Goal: Information Seeking & Learning: Learn about a topic

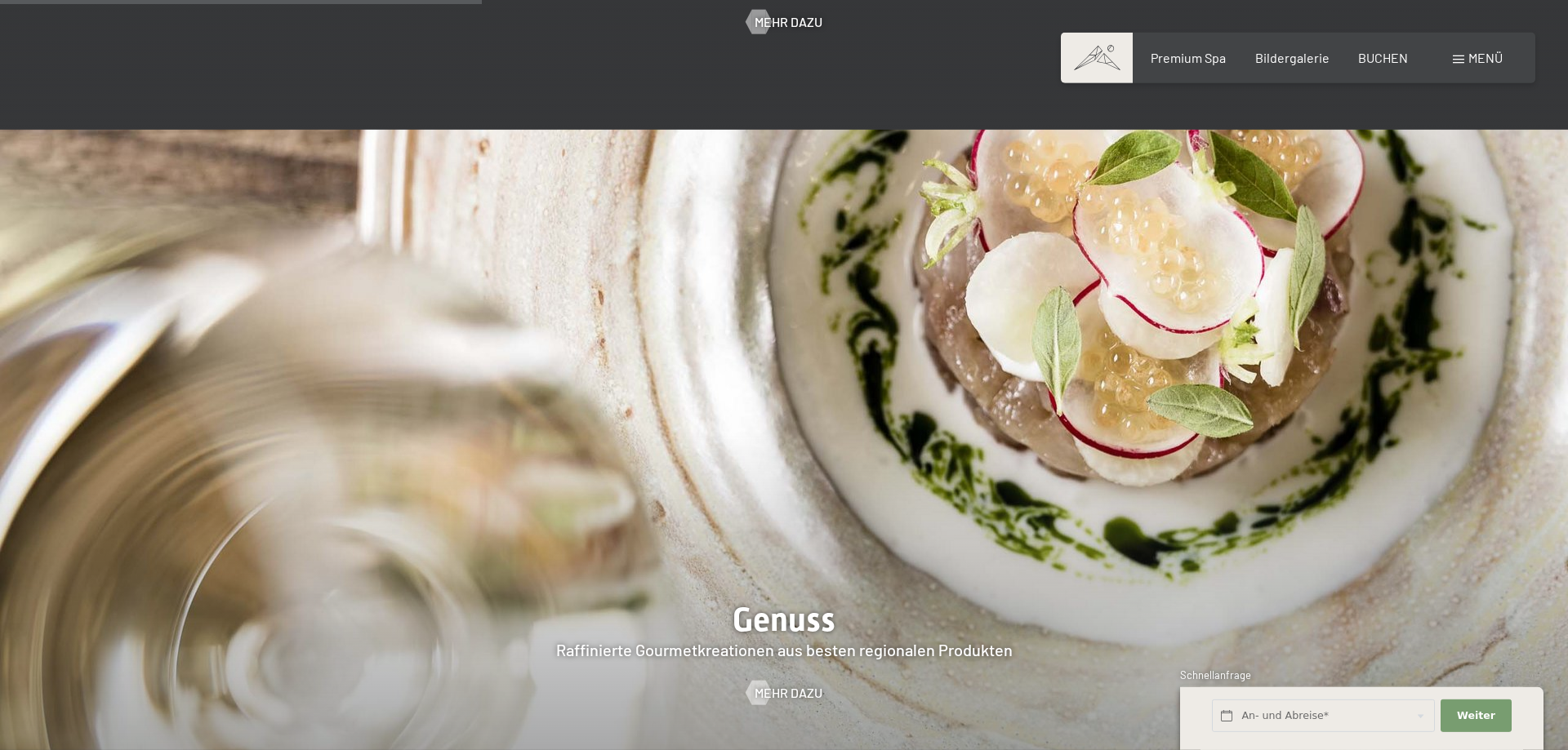
scroll to position [2831, 0]
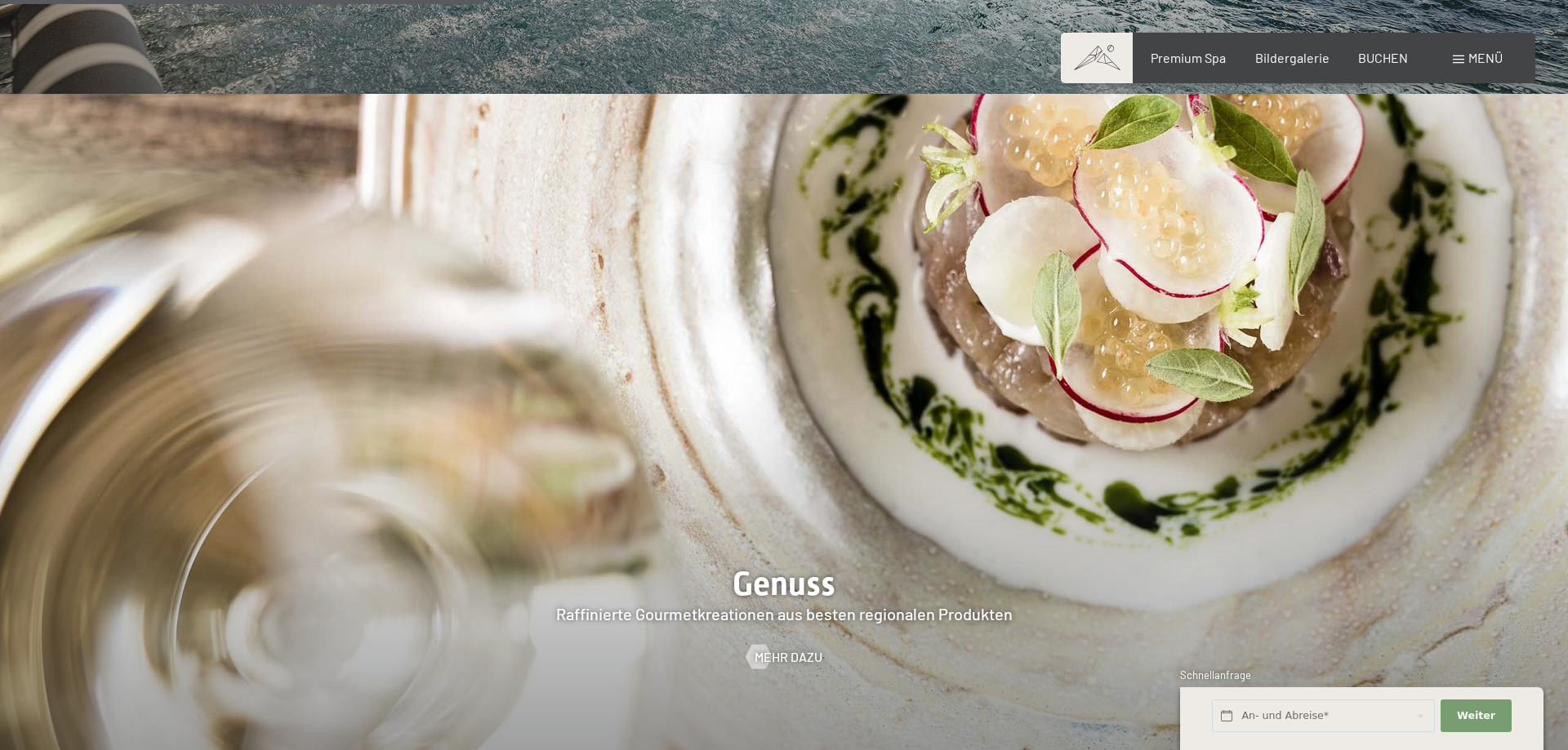
click at [1454, 62] on span at bounding box center [1459, 59] width 11 height 9
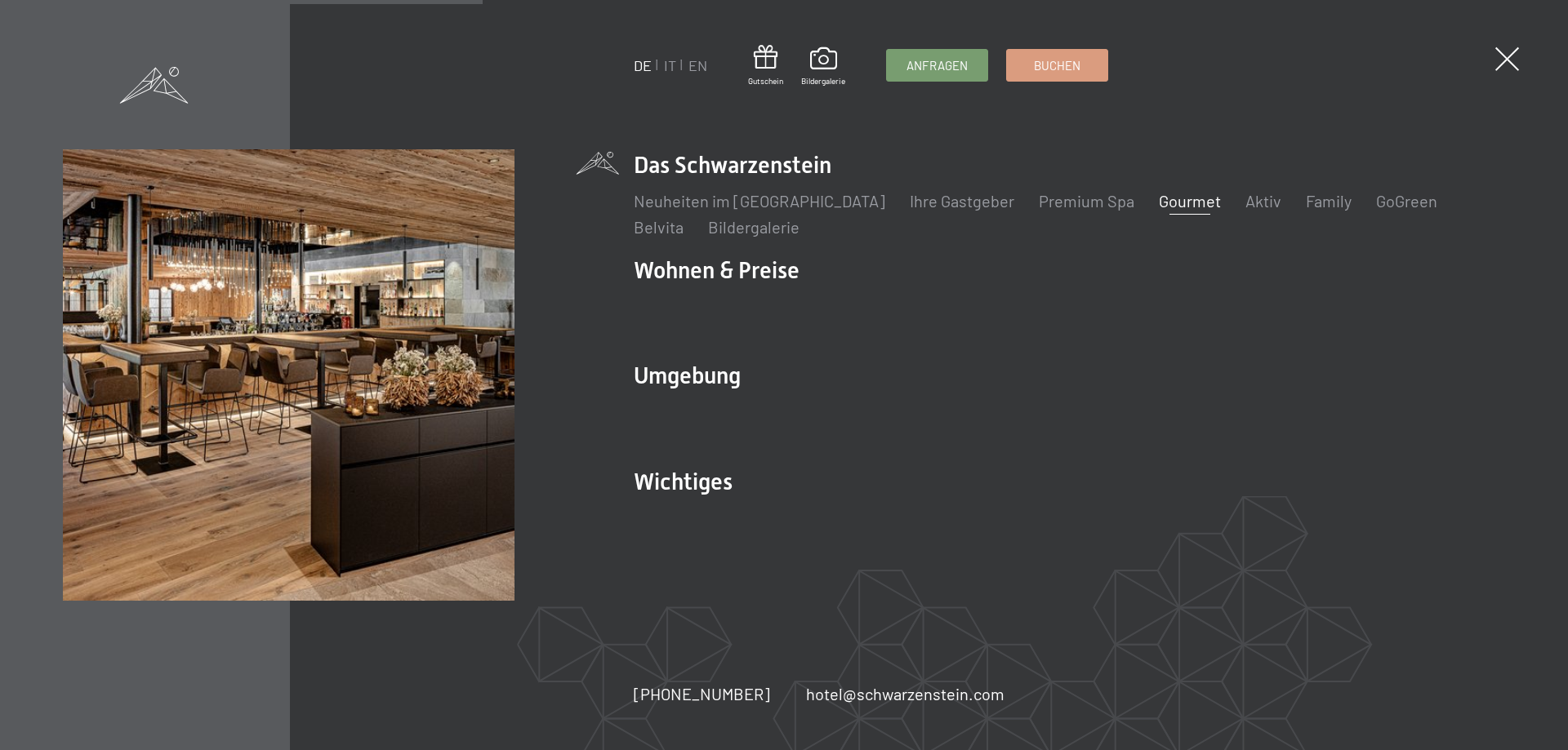
click at [1159, 202] on link "Gourmet" at bounding box center [1190, 201] width 62 height 19
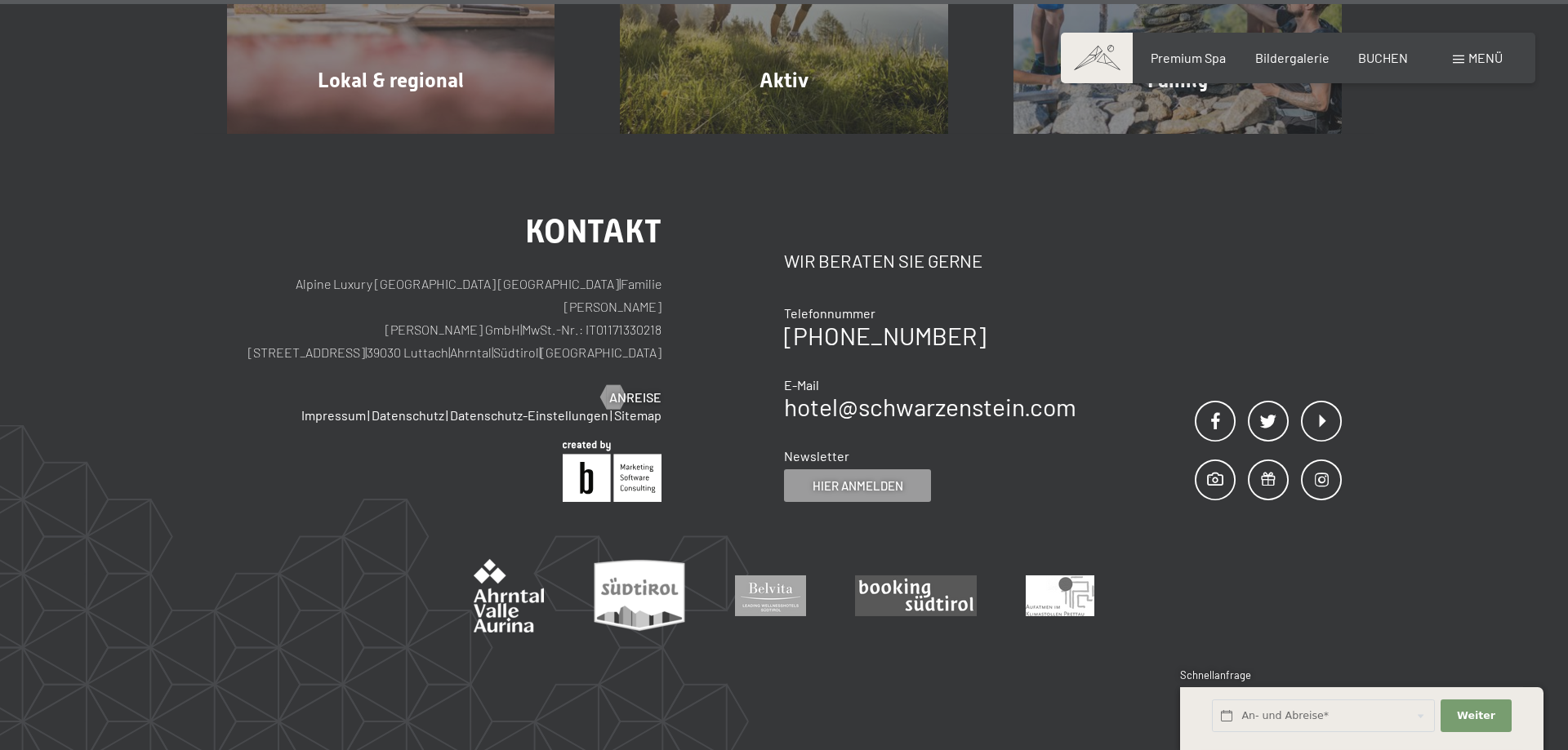
scroll to position [6376, 0]
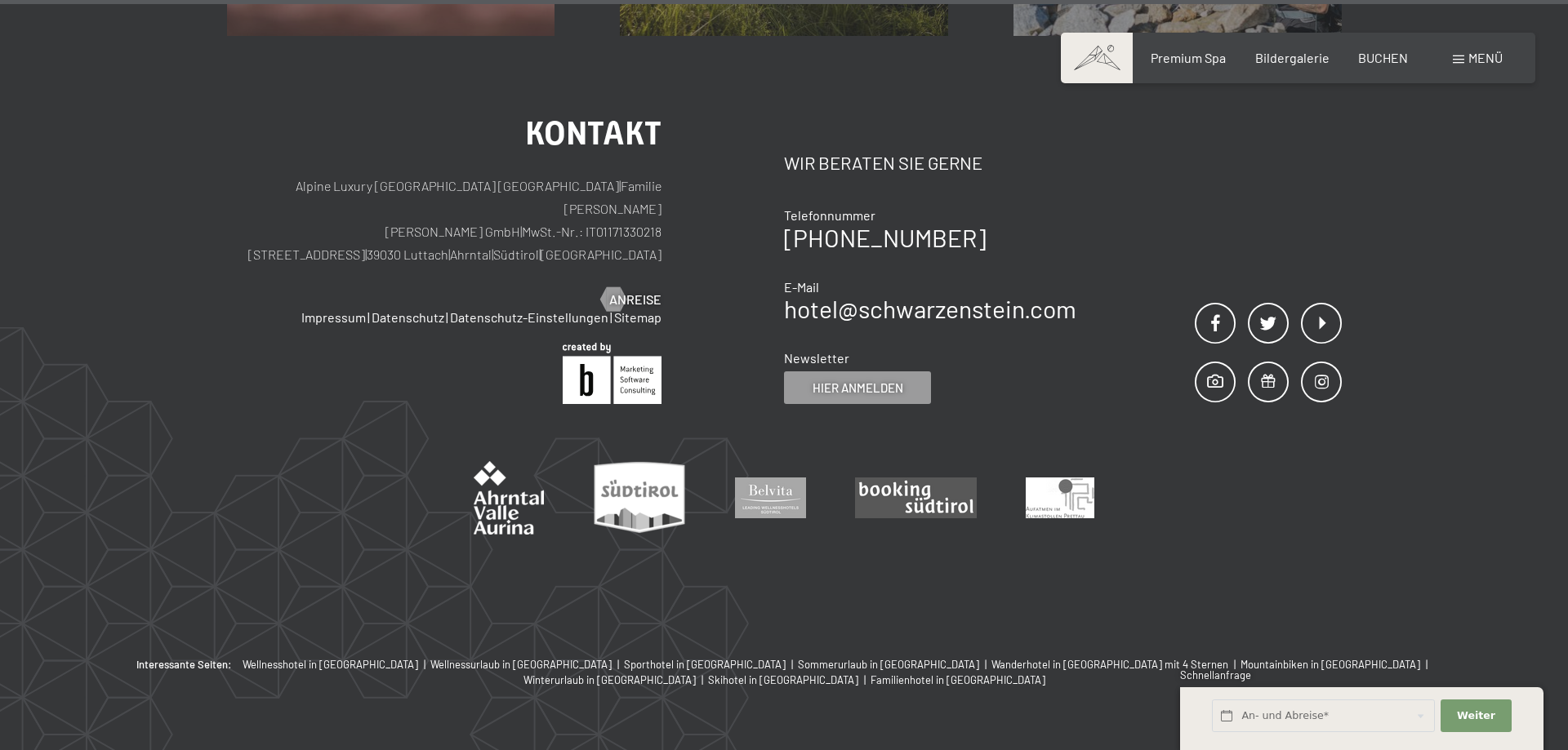
click at [1467, 63] on div "Menü" at bounding box center [1478, 57] width 50 height 18
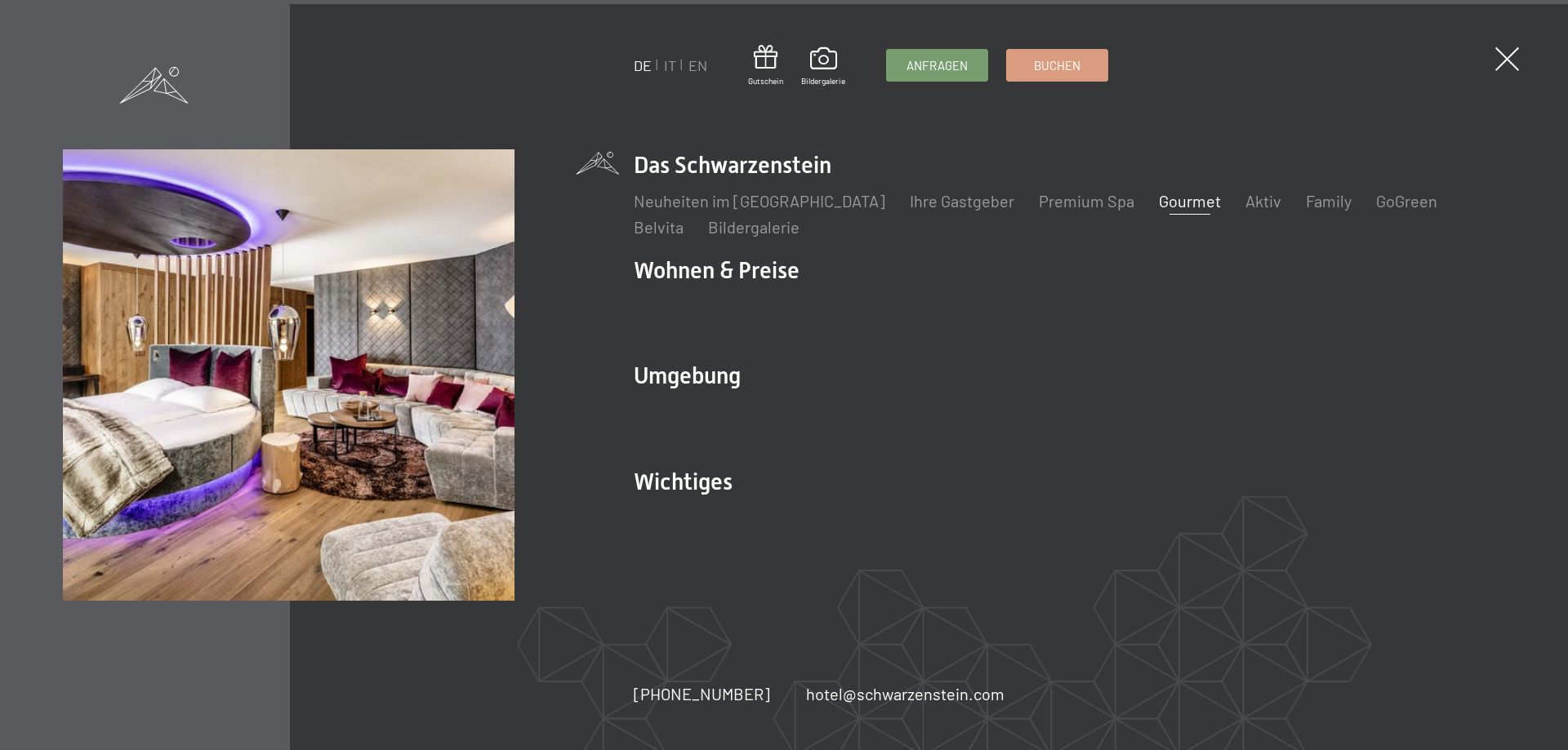
drag, startPoint x: 959, startPoint y: 249, endPoint x: 835, endPoint y: 265, distance: 125.0
click at [959, 250] on ul "Das Schwarzenstein Neuheiten im Schwarzenstein Ihre Gastgeber Premium Spa Gourm…" at bounding box center [1069, 347] width 871 height 397
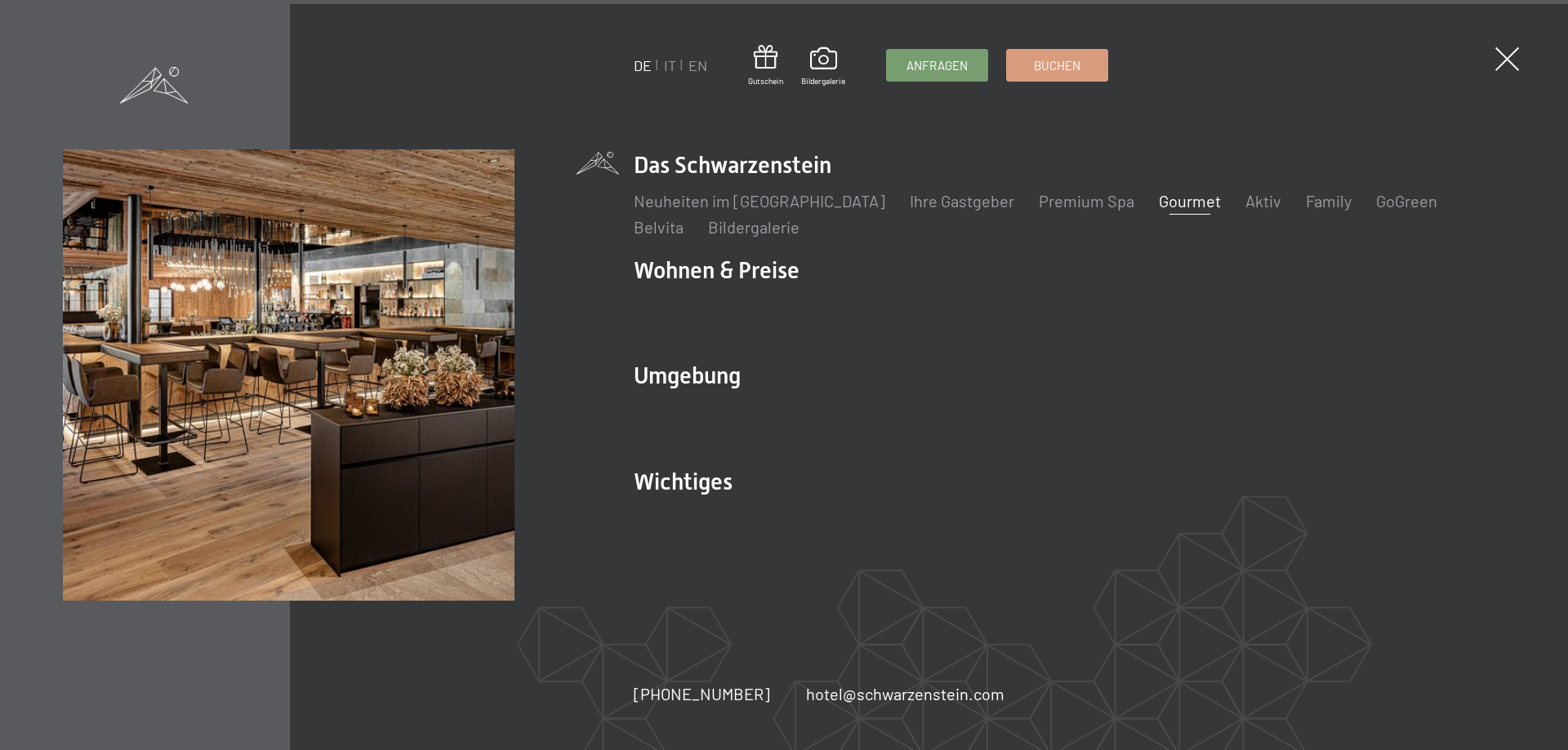
click at [1521, 44] on div "DE IT EN Gutschein Bildergalerie Anfragen Buchen DE IT EN Das Schwarzenstein Ne…" at bounding box center [784, 375] width 1568 height 750
click at [1509, 55] on span at bounding box center [1507, 58] width 34 height 33
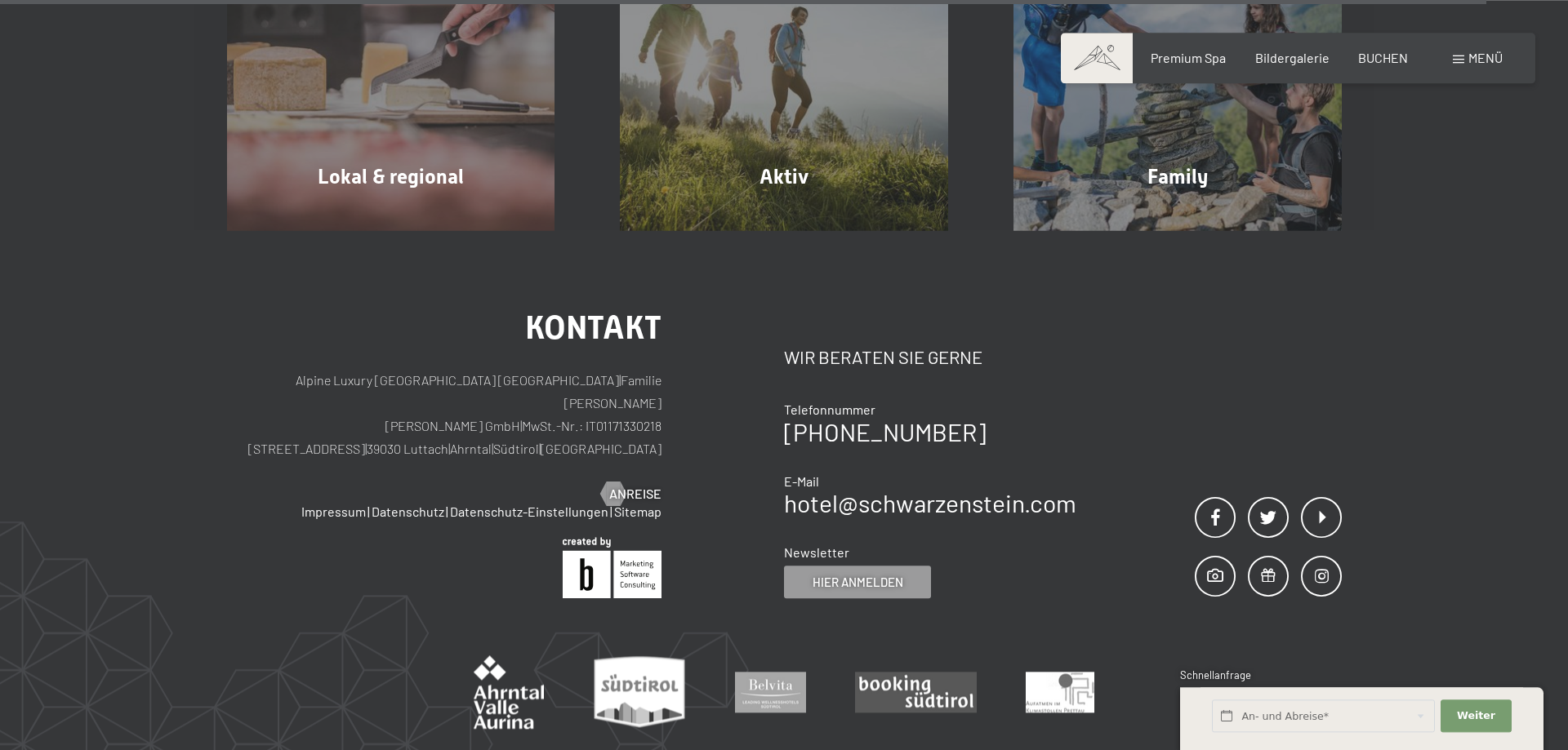
scroll to position [6043, 0]
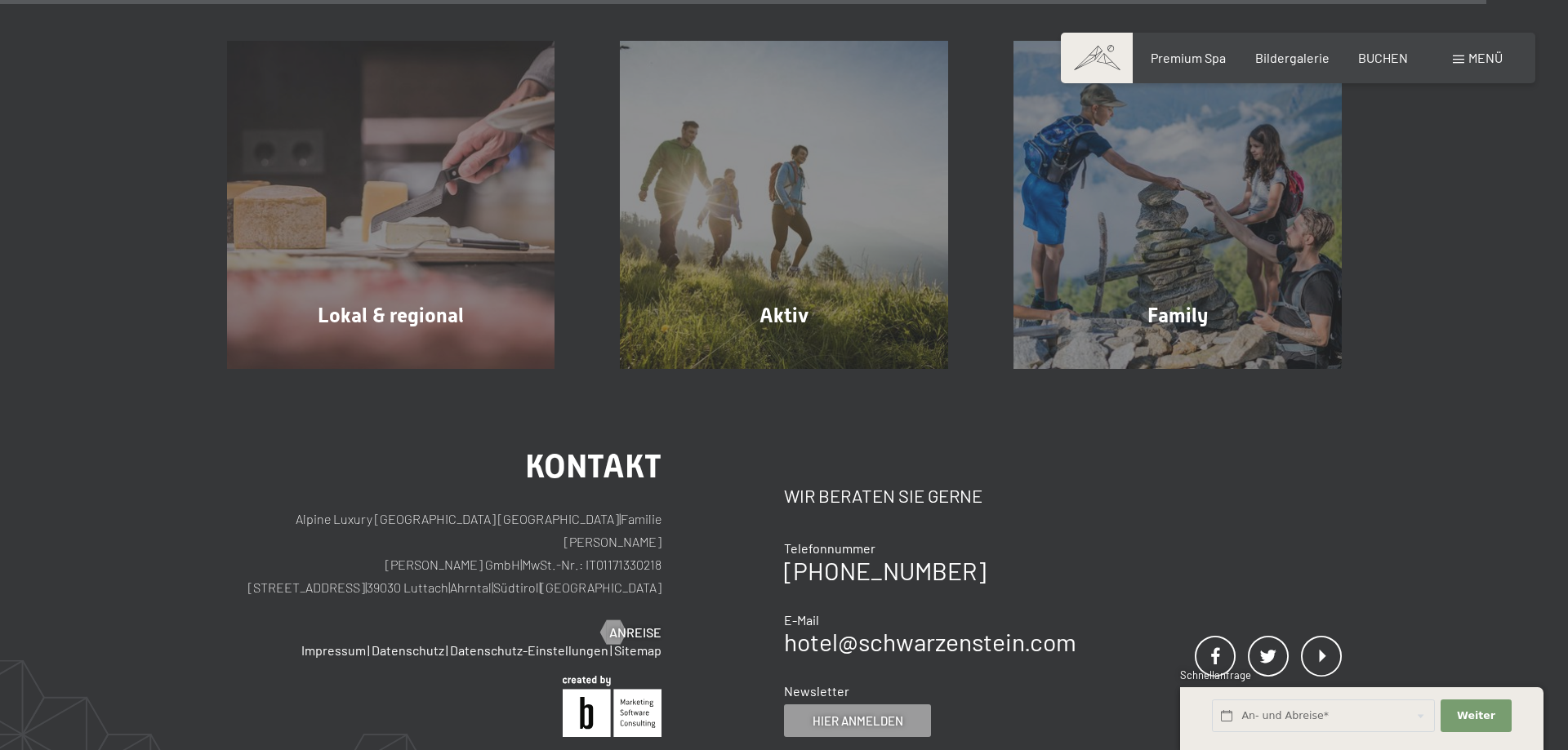
click at [1462, 50] on div "Menü" at bounding box center [1478, 57] width 50 height 18
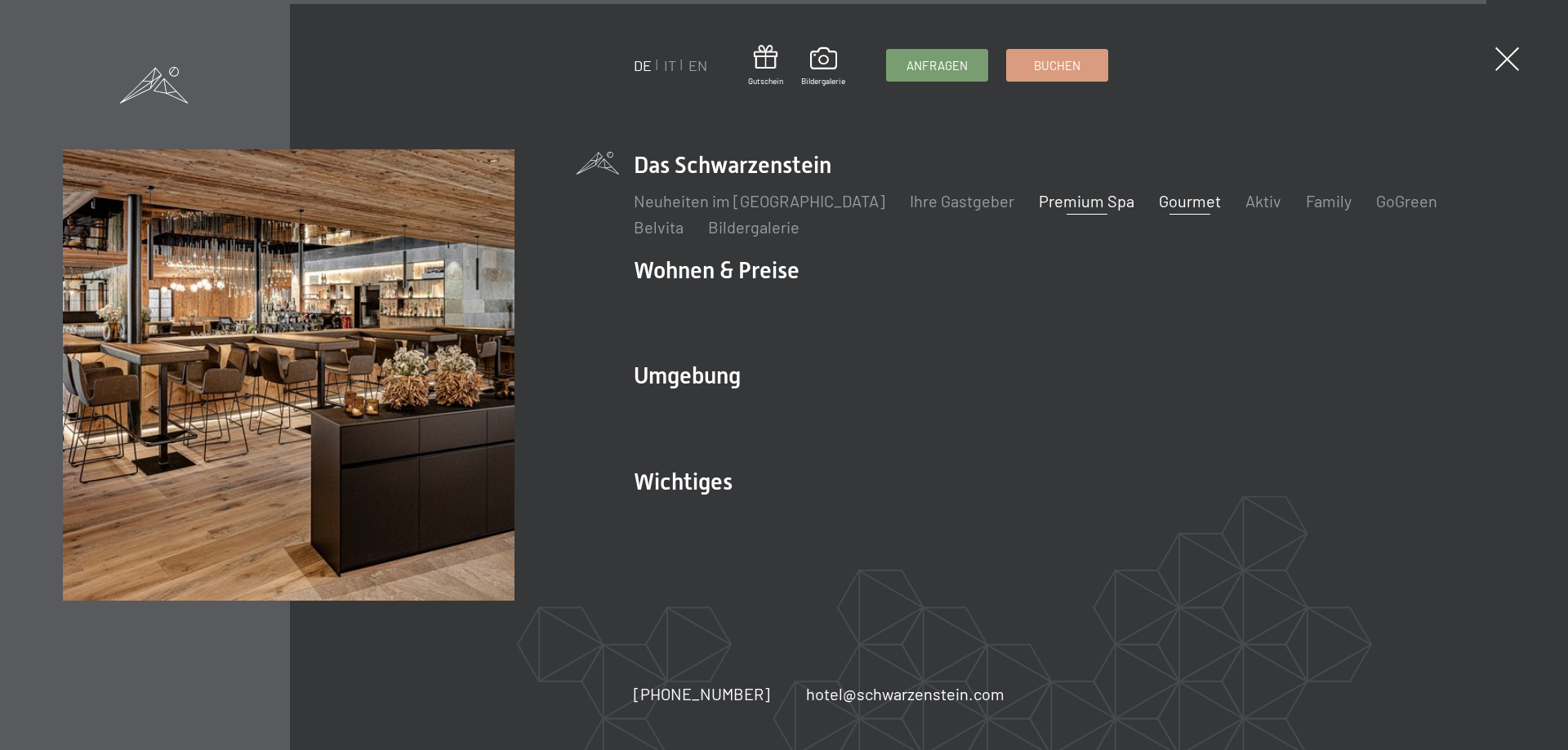
click at [1049, 198] on link "Premium Spa" at bounding box center [1086, 201] width 96 height 19
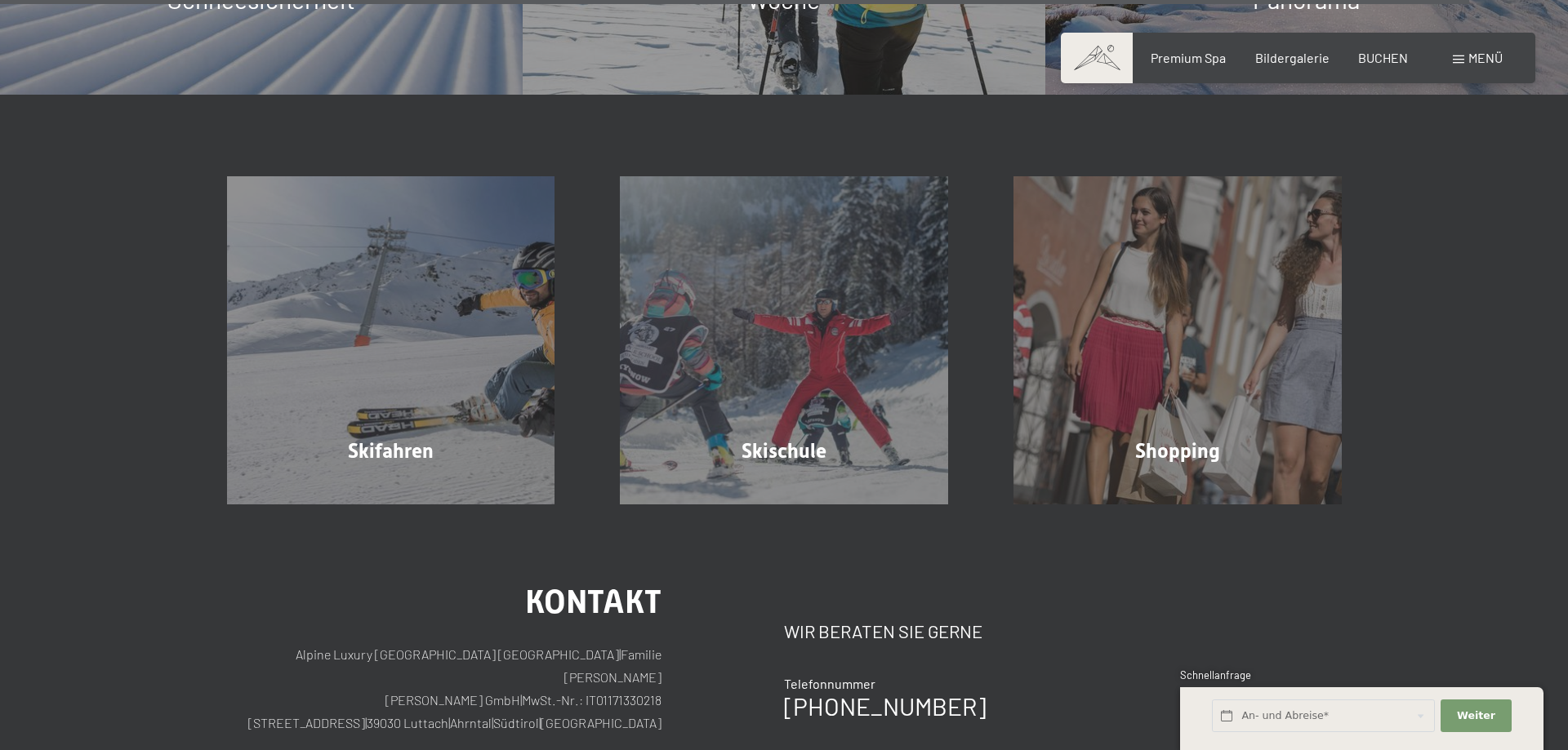
scroll to position [5993, 0]
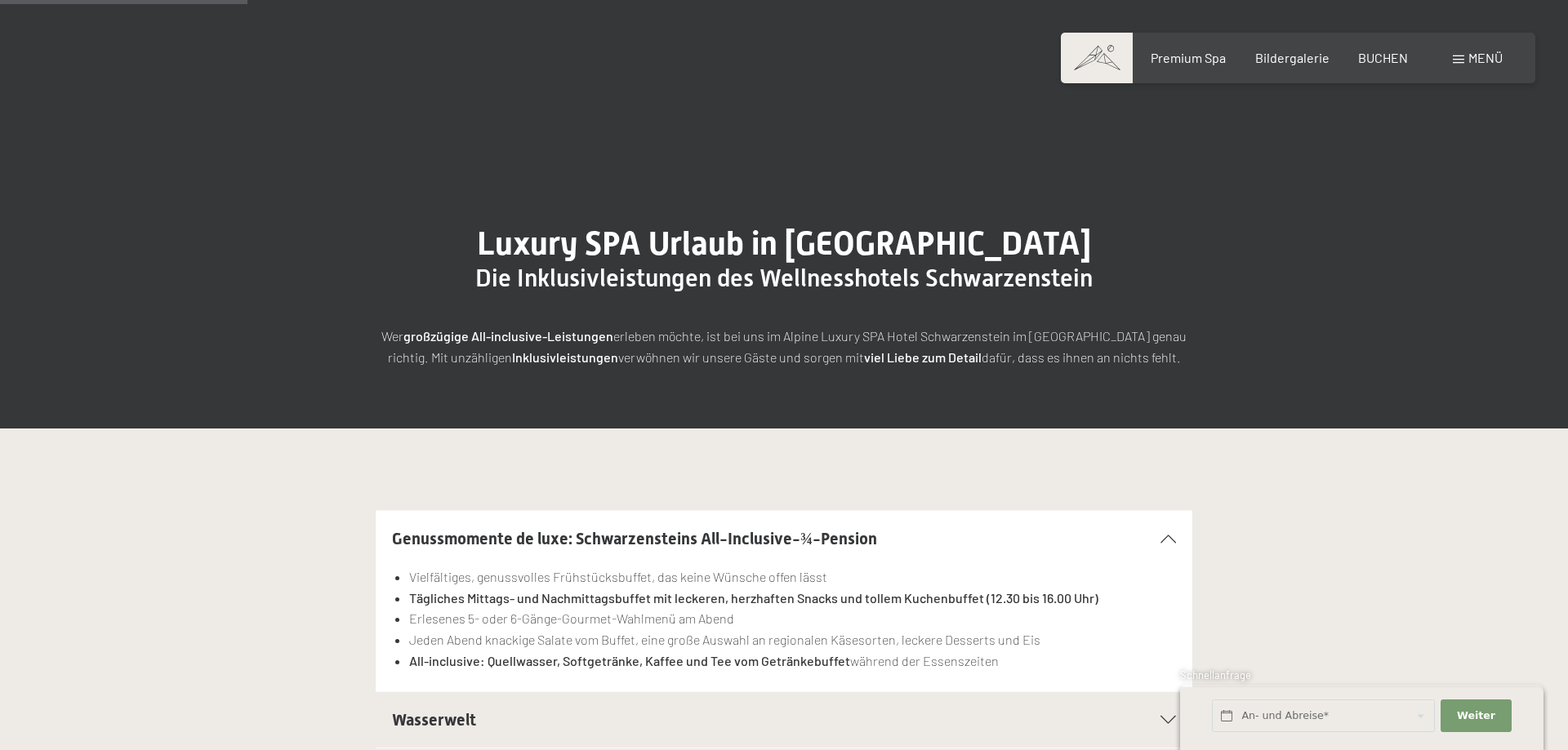
scroll to position [250, 0]
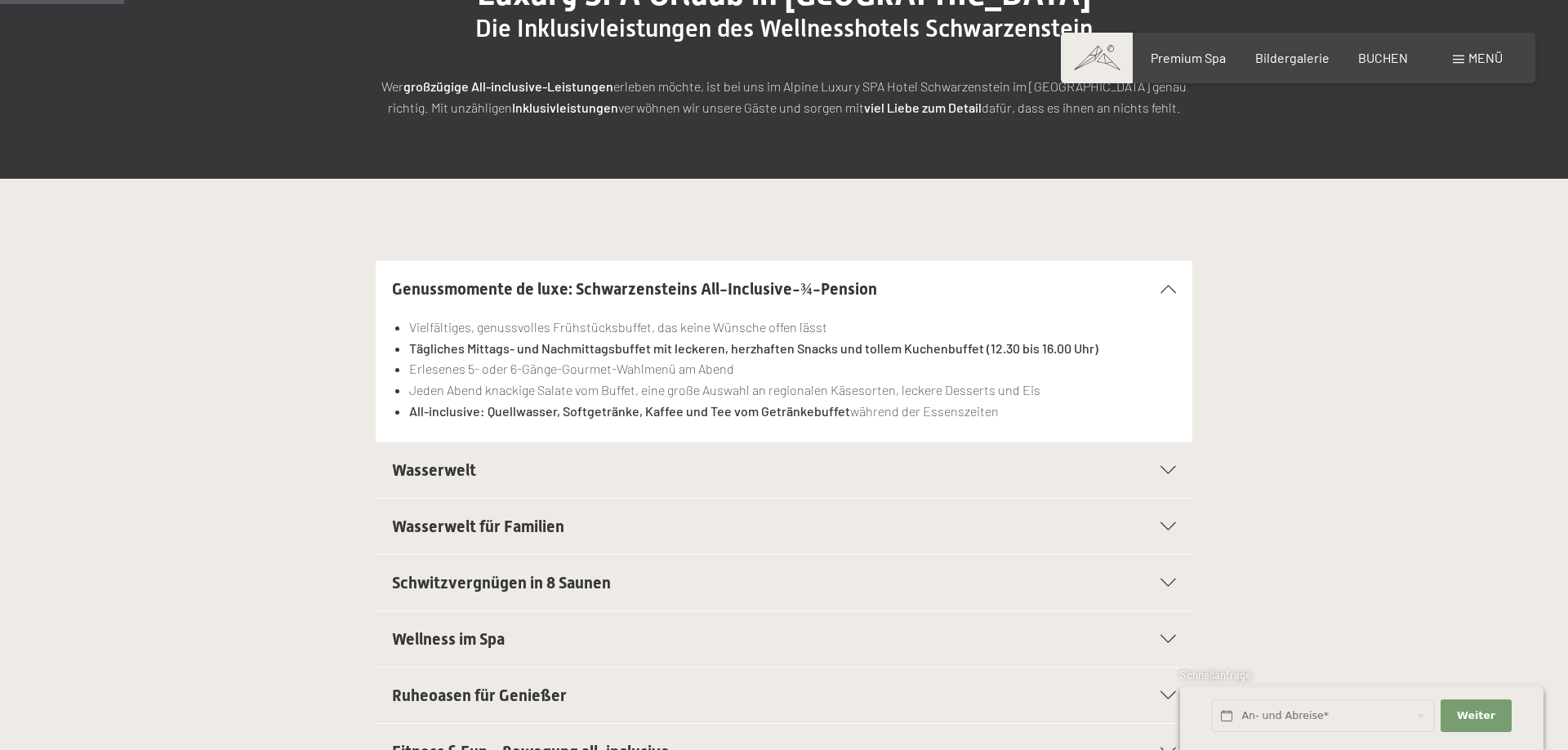
click at [982, 492] on div "Wasserwelt" at bounding box center [784, 470] width 784 height 55
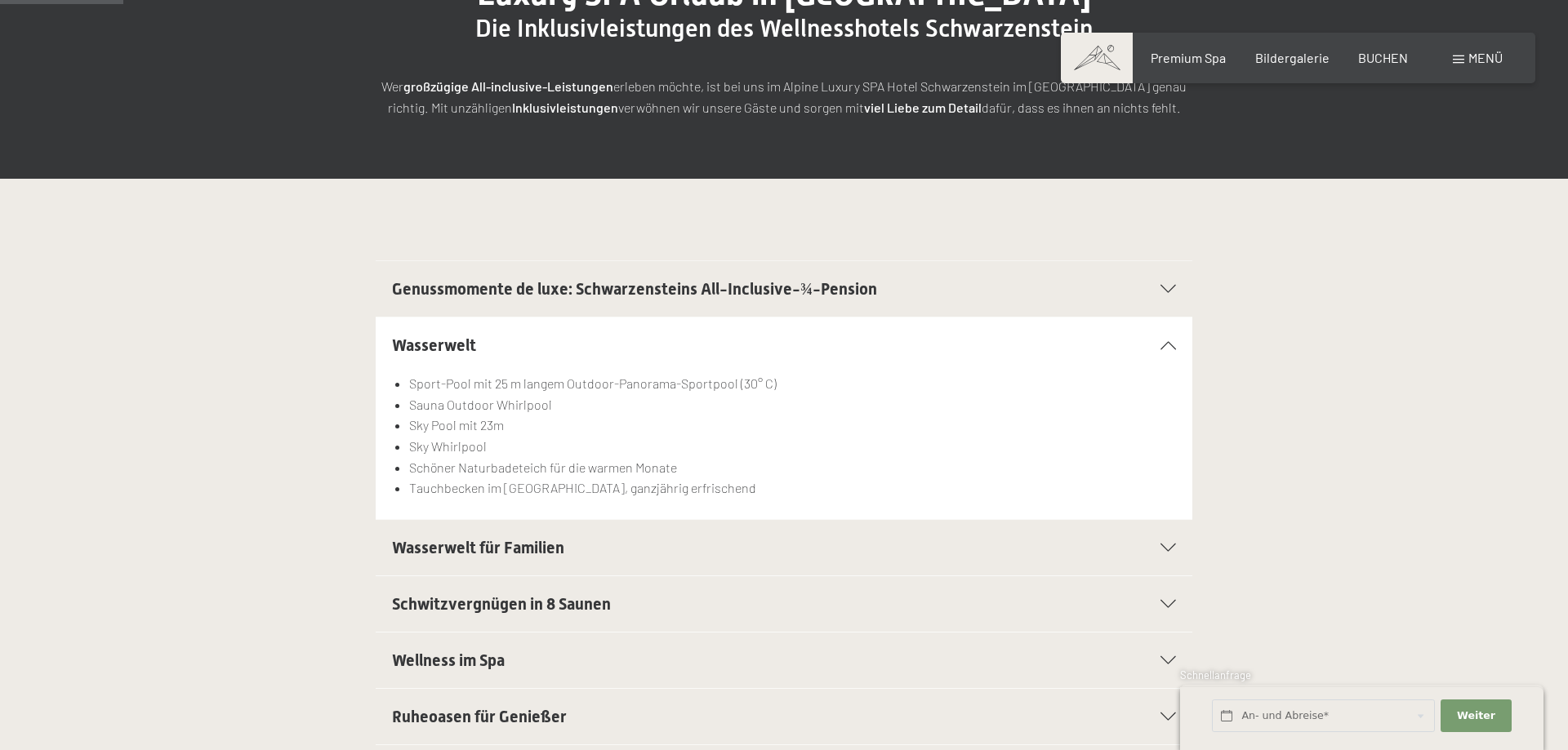
click at [558, 546] on span "Wasserwelt für Familien" at bounding box center [479, 547] width 172 height 19
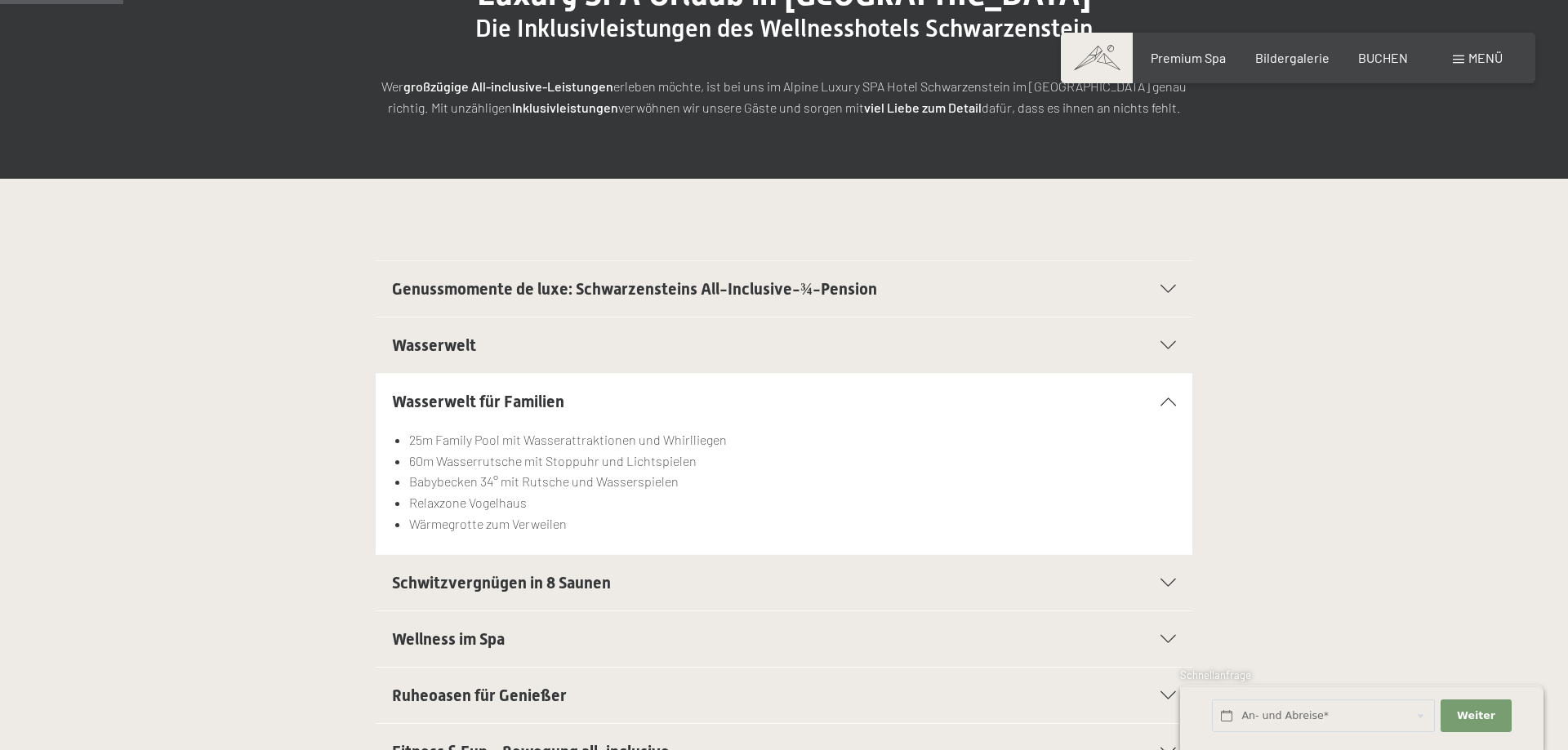
click at [543, 584] on span "Schwitzvergnügen in 8 Saunen" at bounding box center [502, 583] width 219 height 19
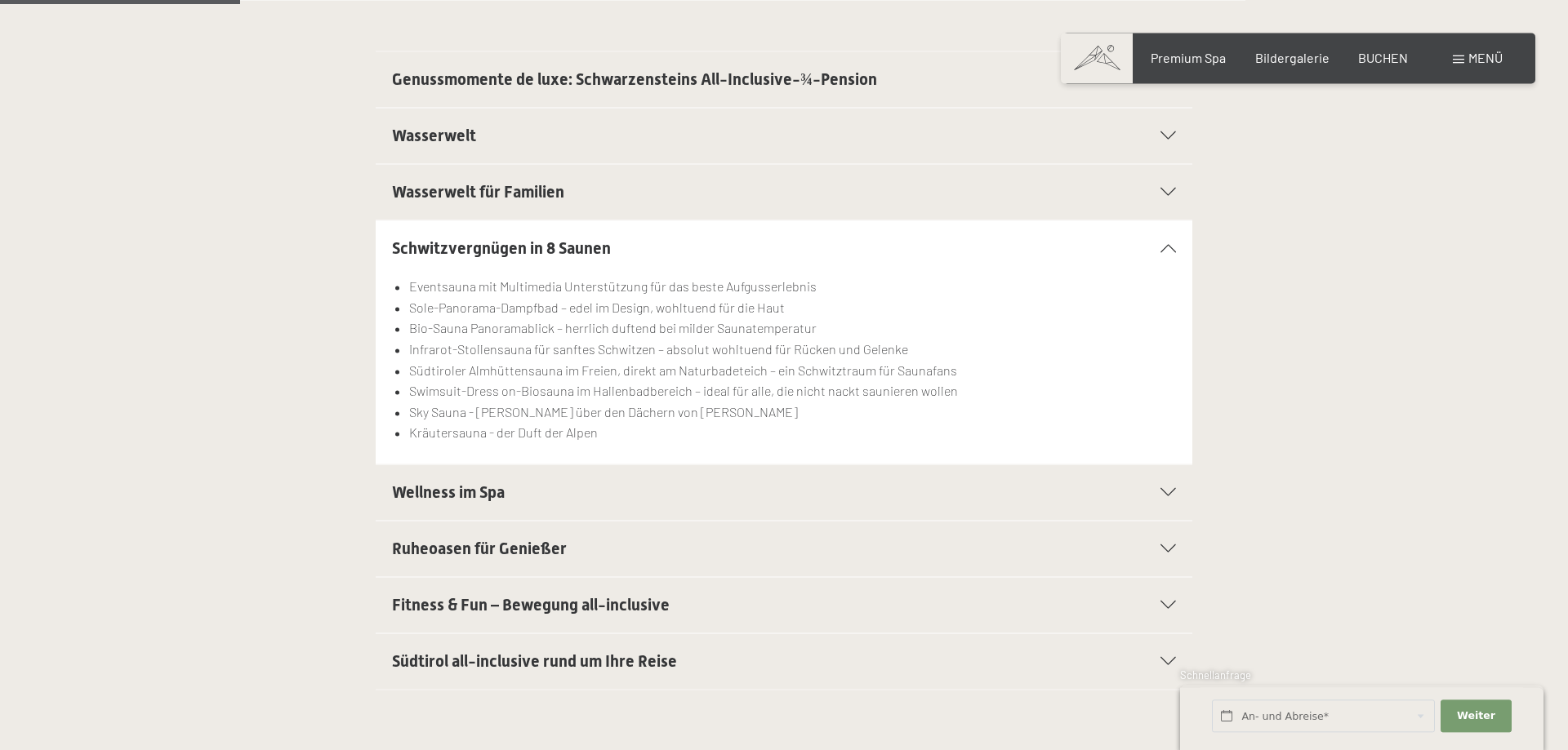
scroll to position [499, 0]
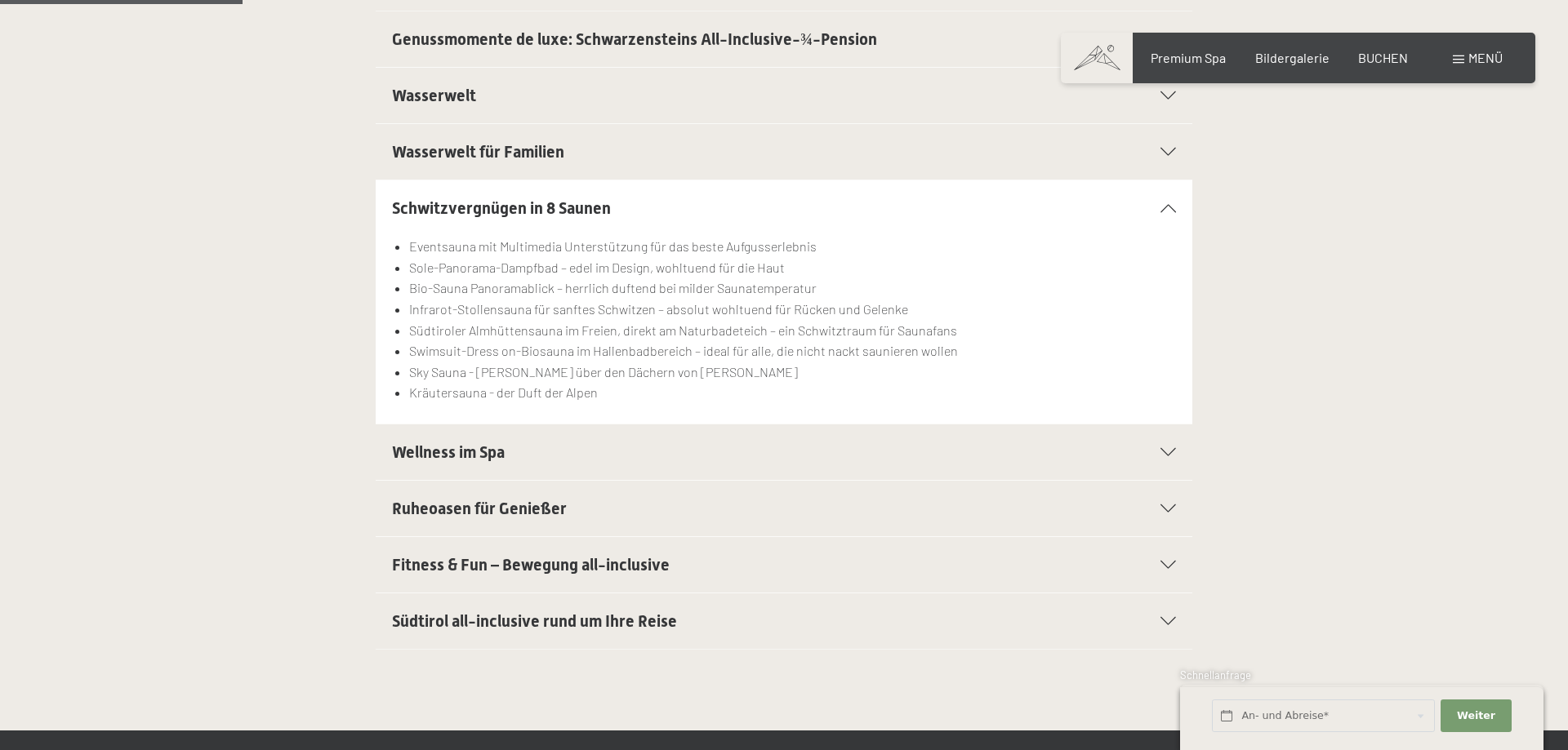
click at [524, 475] on div "Wellness im Spa" at bounding box center [784, 452] width 784 height 55
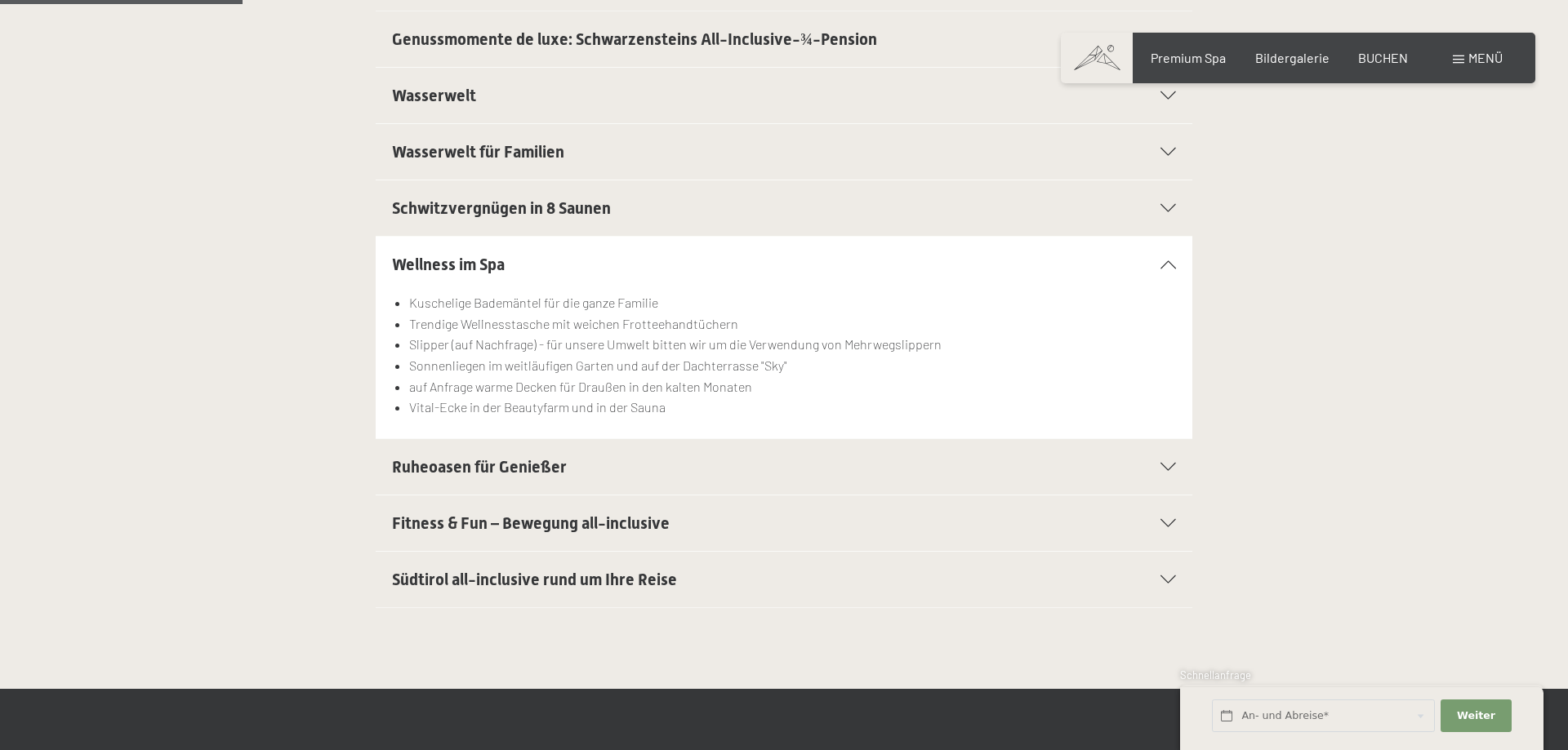
click at [489, 452] on div "Ruheoasen für Genießer" at bounding box center [784, 467] width 784 height 55
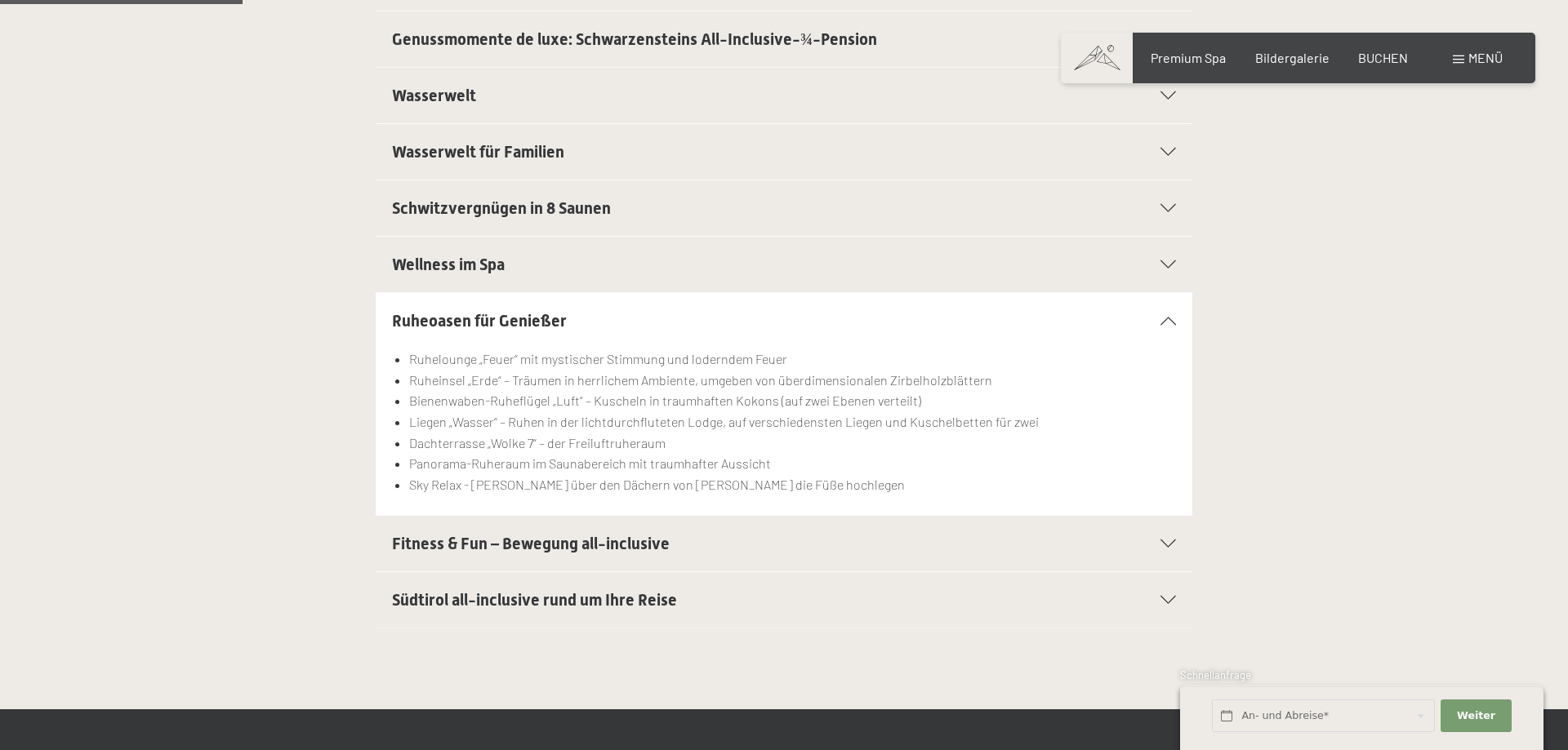
click at [530, 538] on span "Fitness & Fun – Bewegung all-inclusive" at bounding box center [531, 543] width 278 height 19
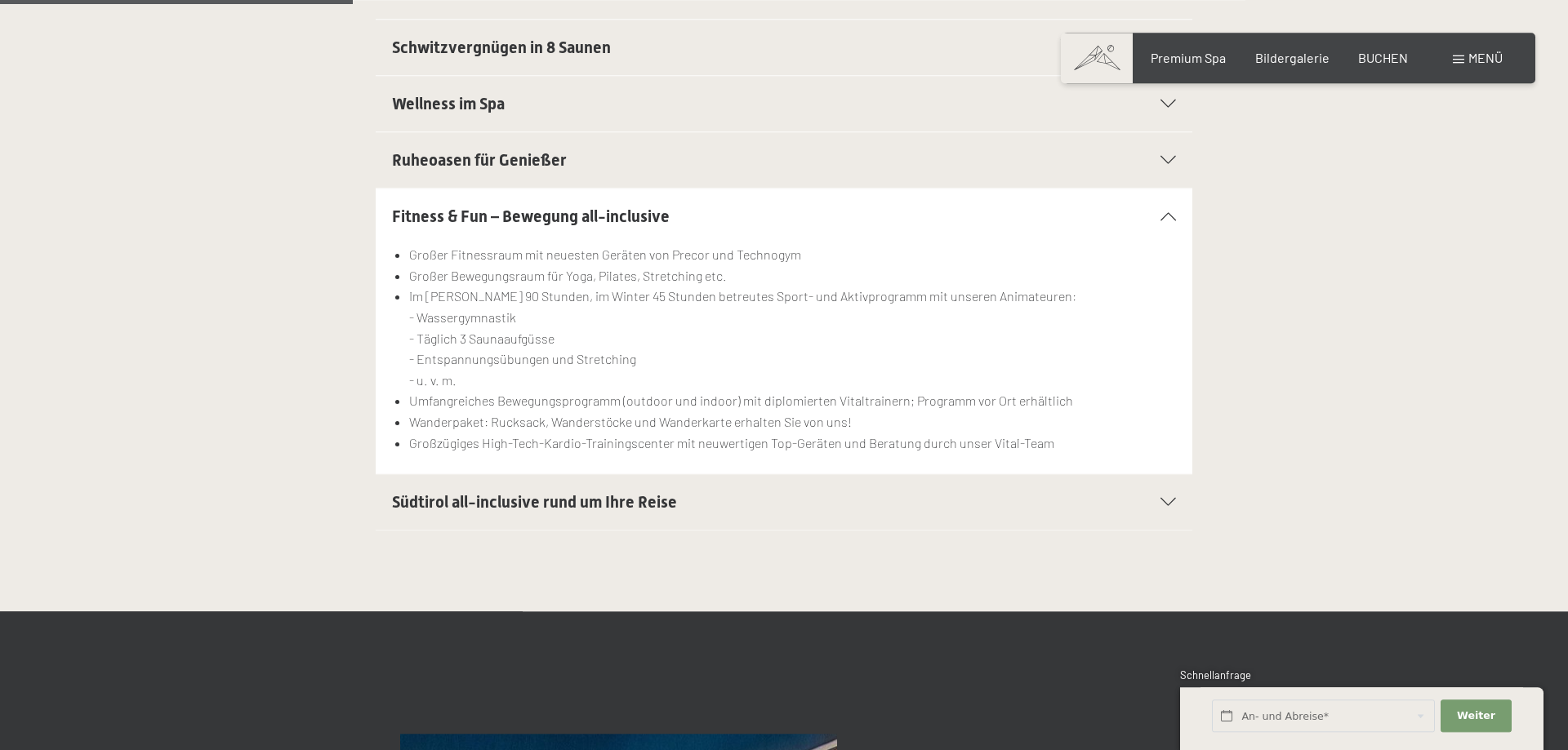
scroll to position [749, 0]
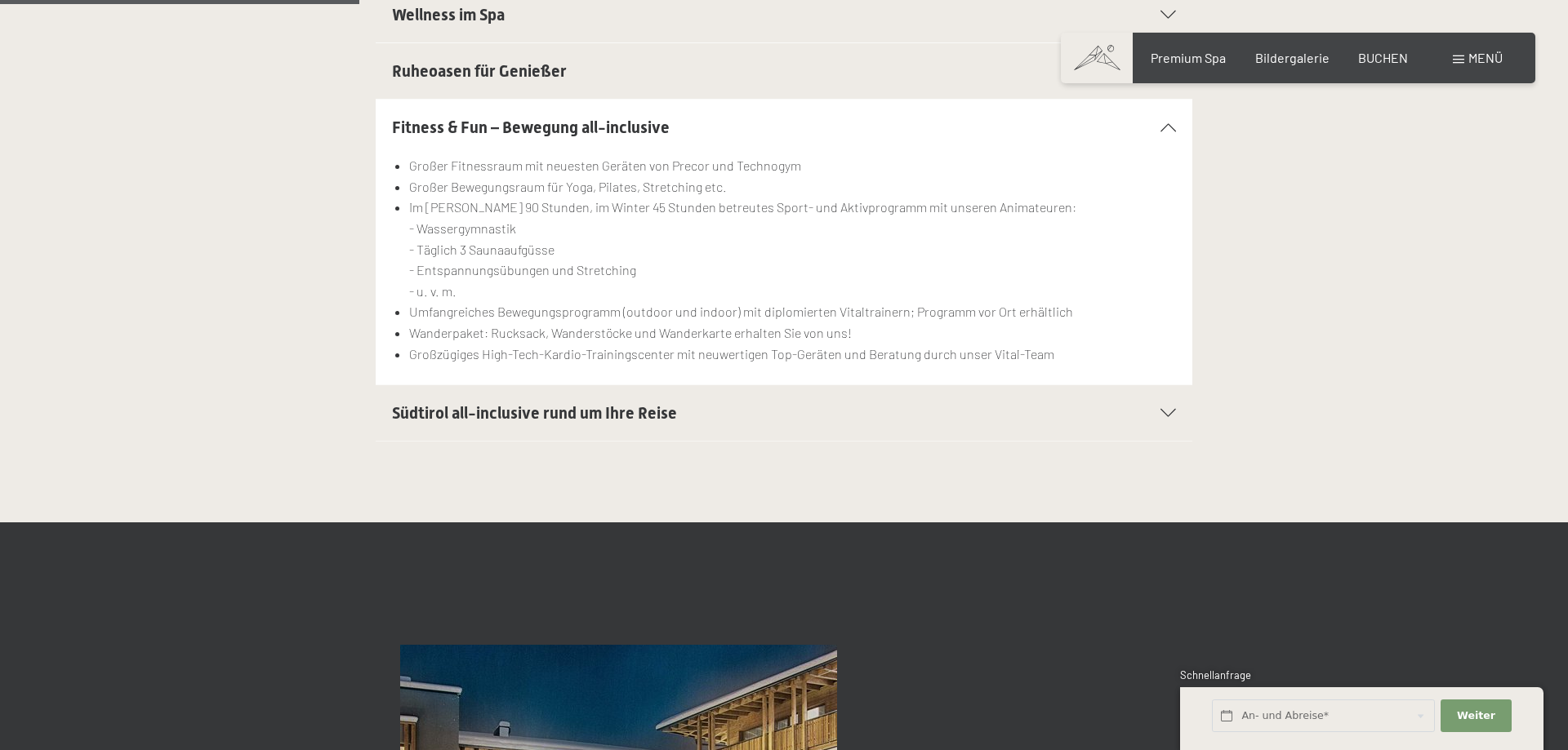
click at [559, 421] on span "Südtirol all-inclusive rund um Ihre Reise" at bounding box center [535, 412] width 285 height 19
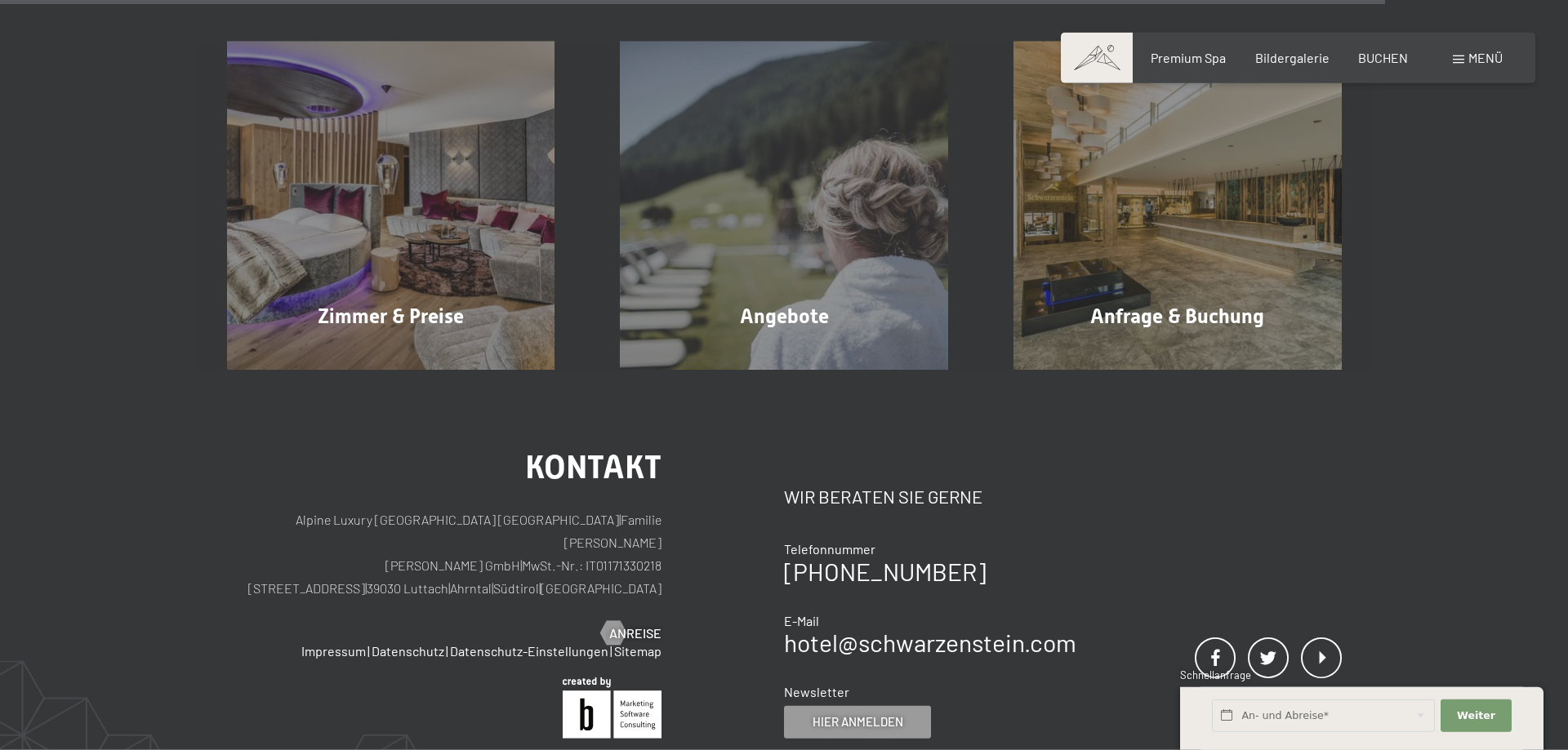
scroll to position [2914, 0]
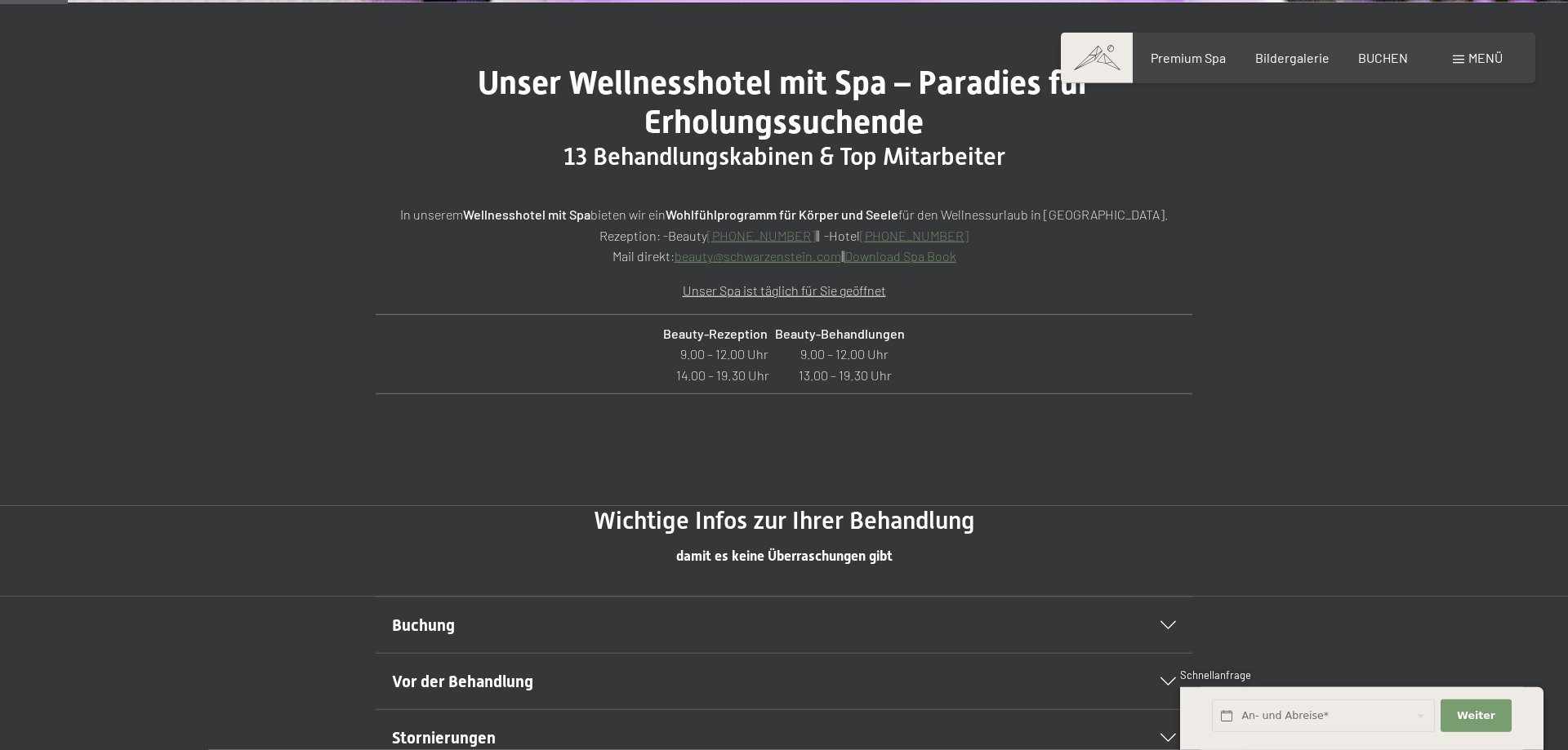
scroll to position [749, 0]
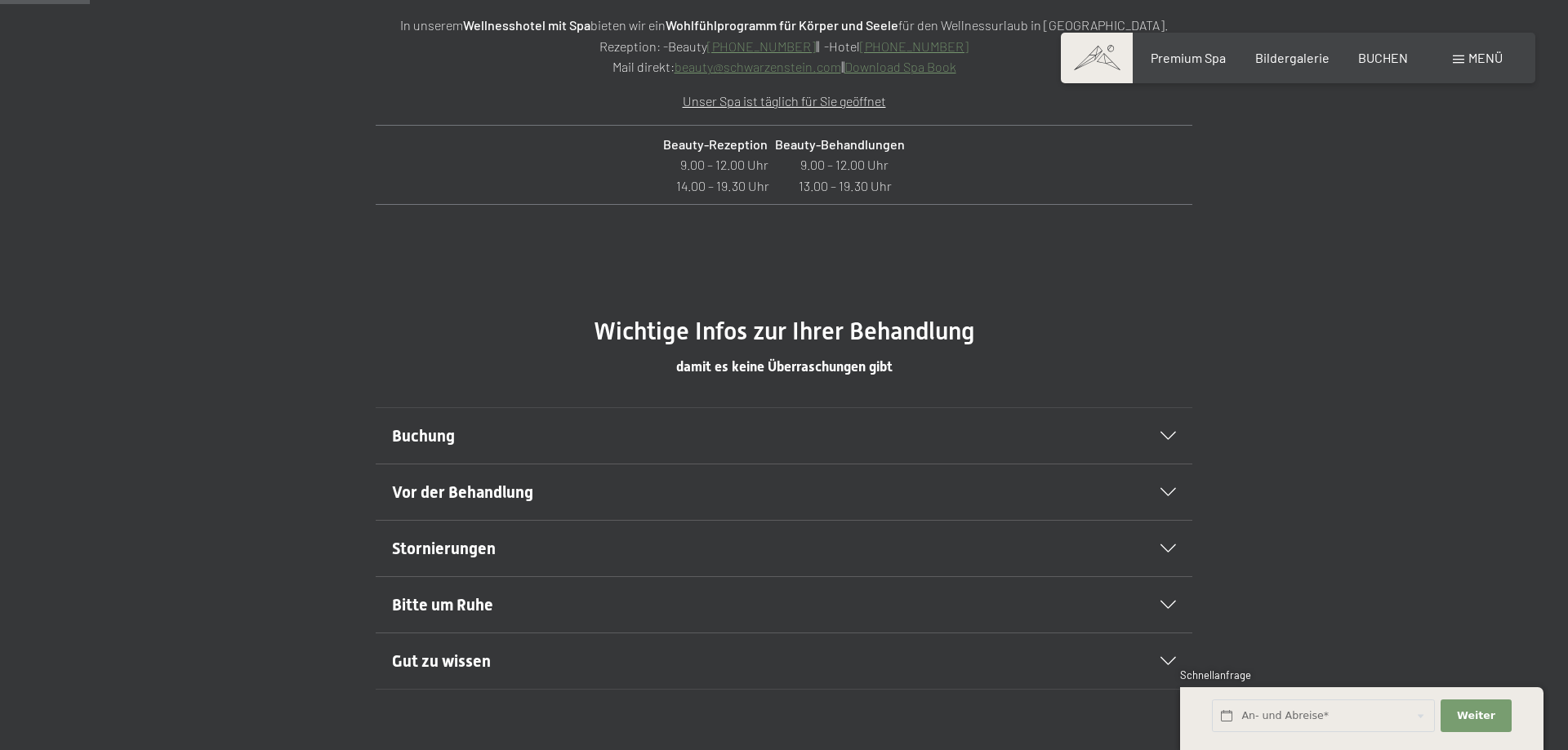
click at [647, 452] on div "Buchung" at bounding box center [784, 436] width 784 height 55
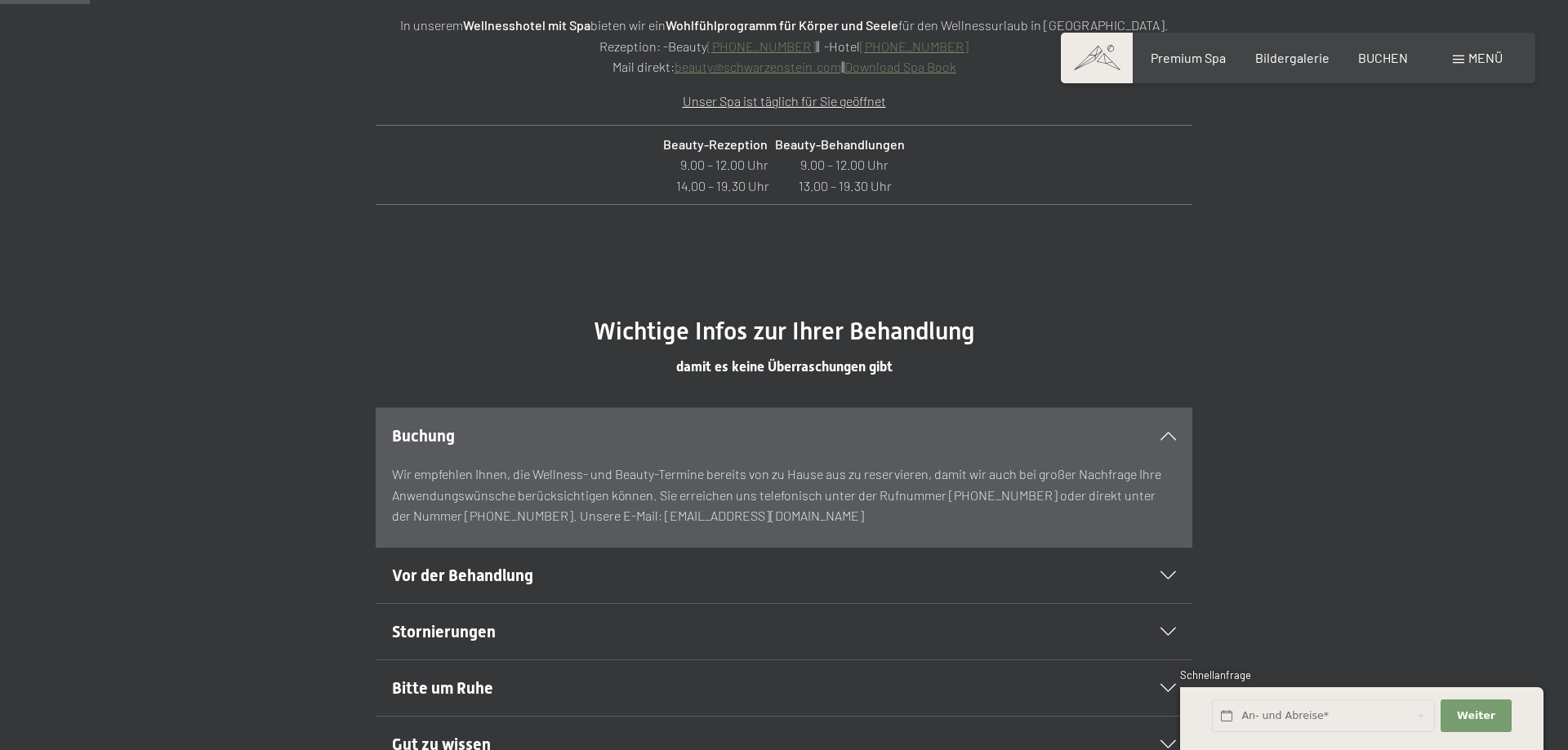
click at [614, 562] on div "Vor der Behandlung" at bounding box center [784, 575] width 784 height 55
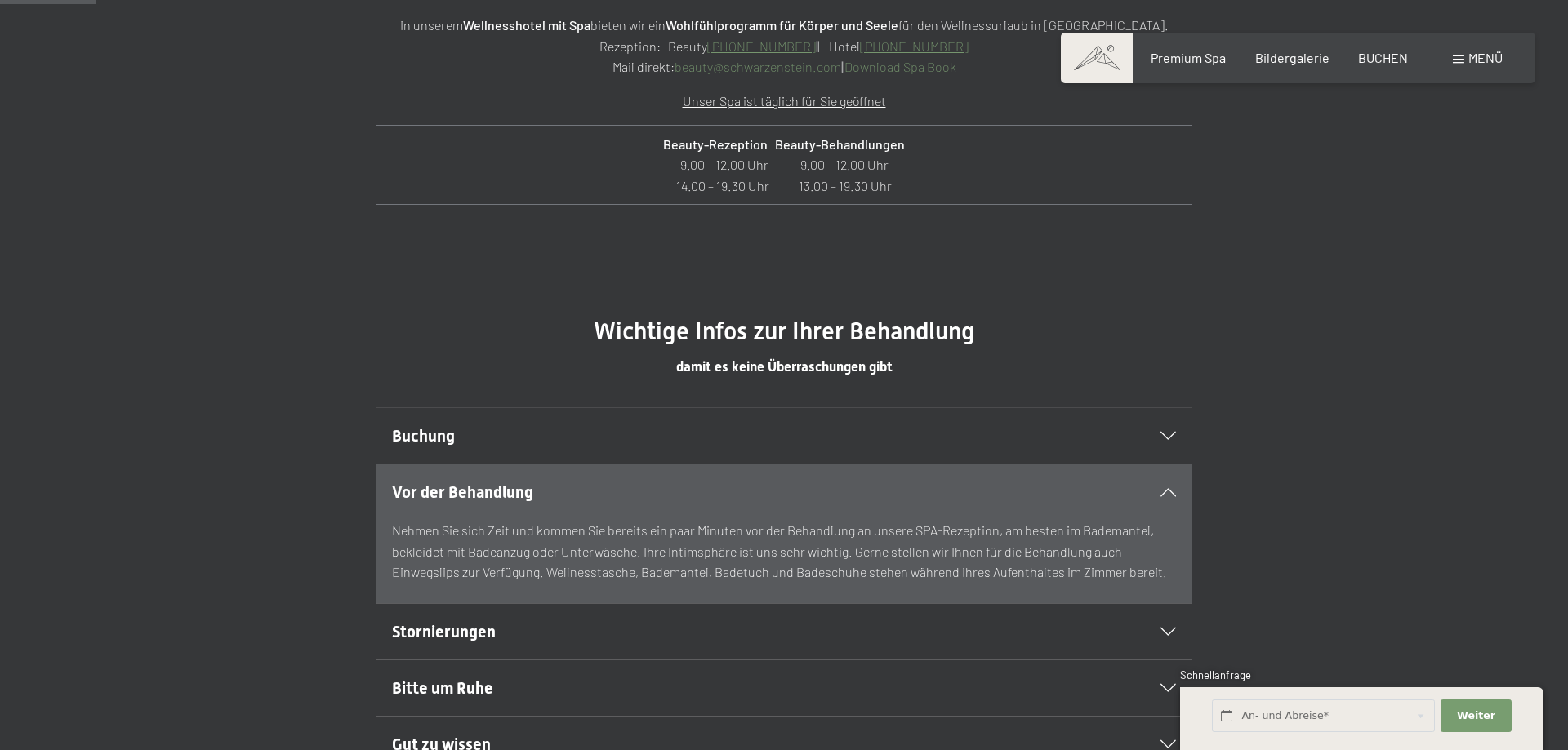
scroll to position [915, 0]
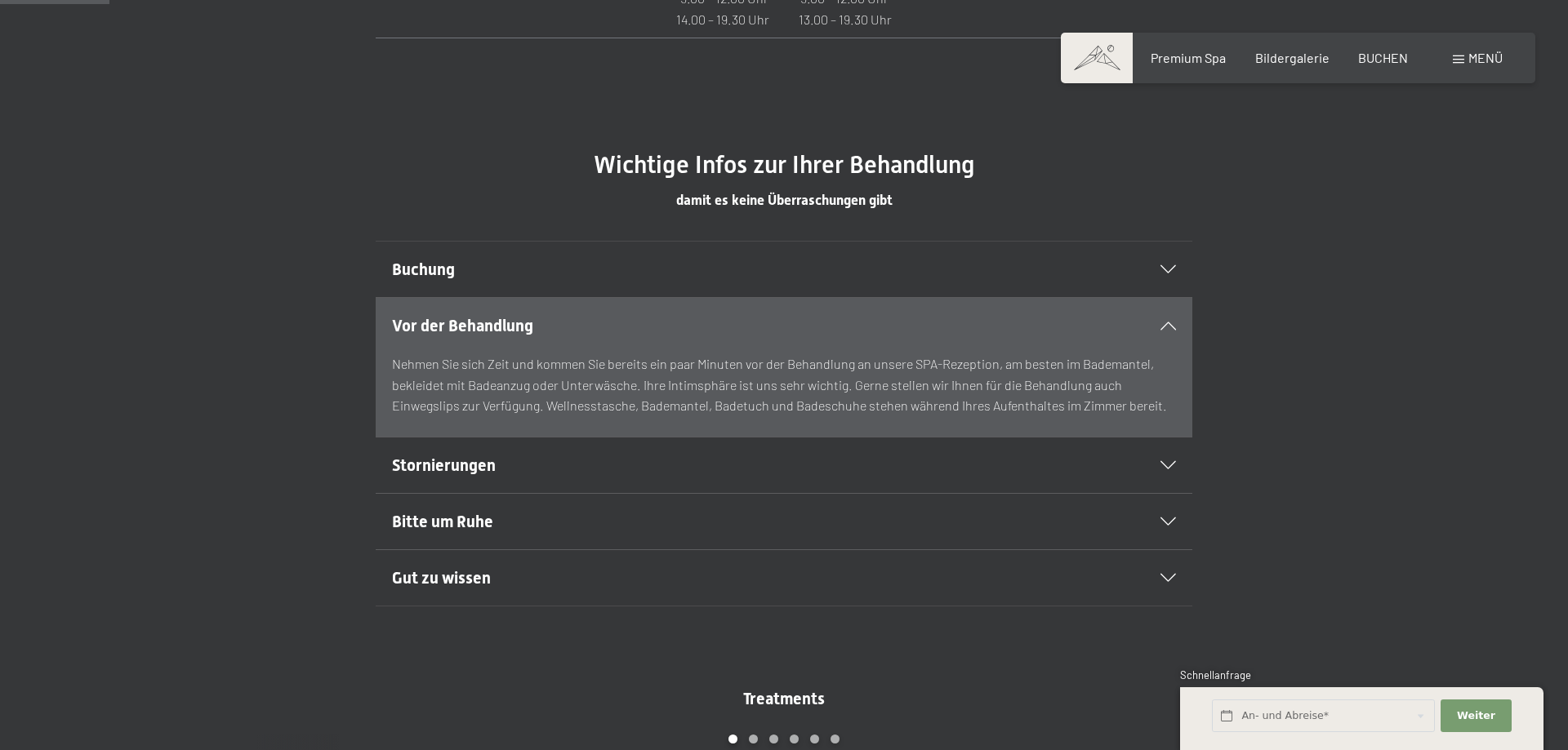
click at [557, 475] on h2 "Stornierungen" at bounding box center [745, 465] width 706 height 23
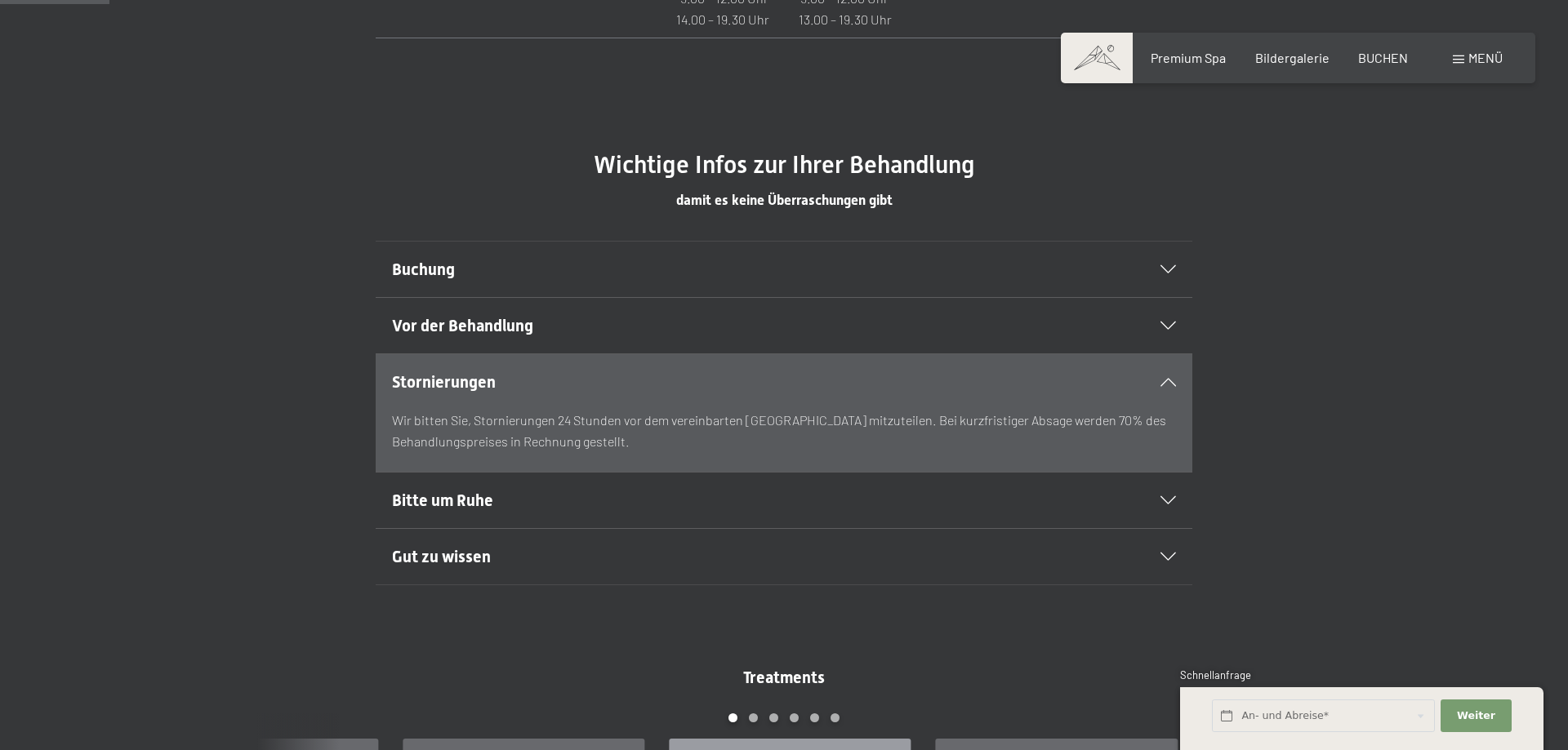
click at [542, 498] on h2 "Bitte um Ruhe" at bounding box center [745, 500] width 706 height 23
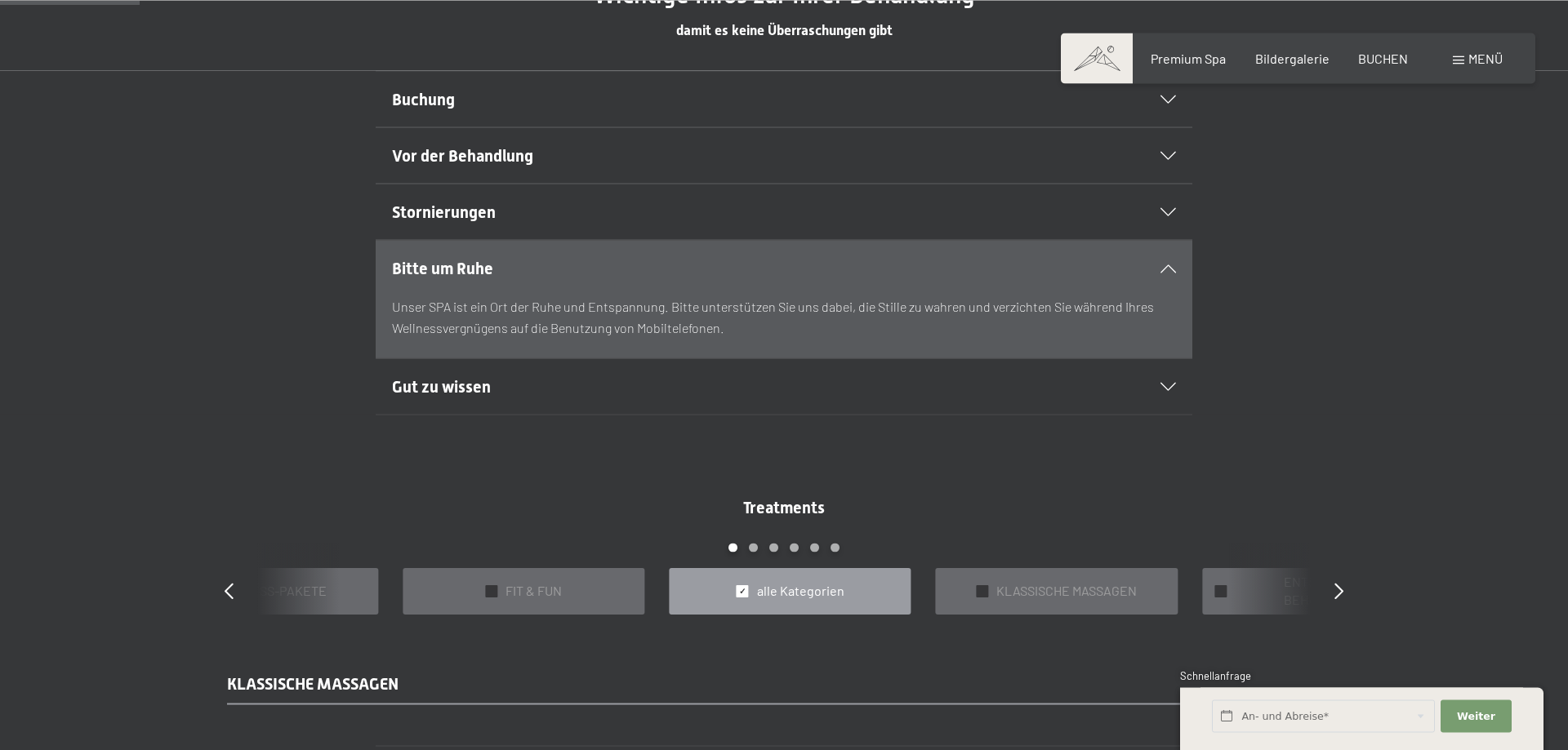
scroll to position [1165, 0]
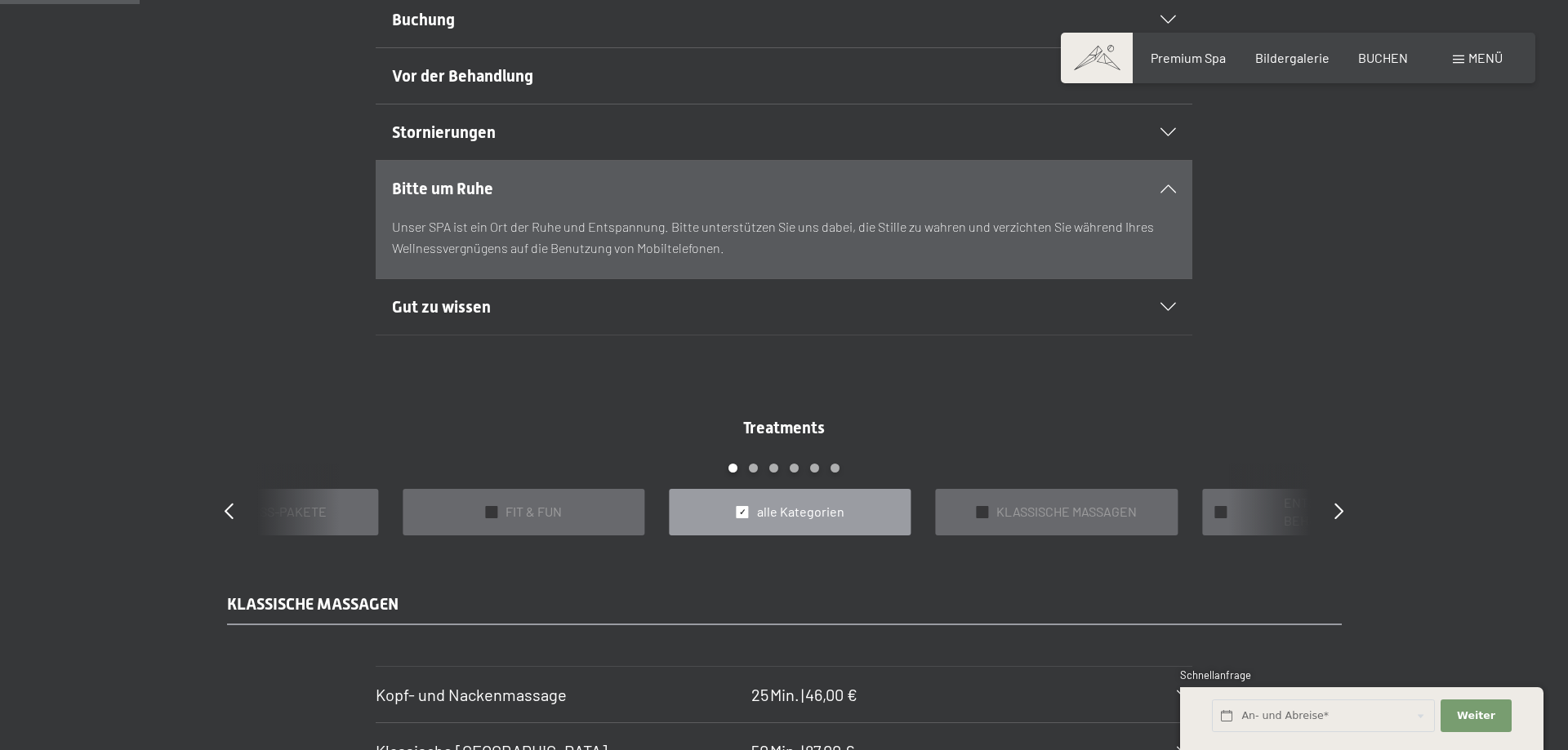
click at [524, 308] on h2 "Gut zu wissen" at bounding box center [745, 307] width 706 height 23
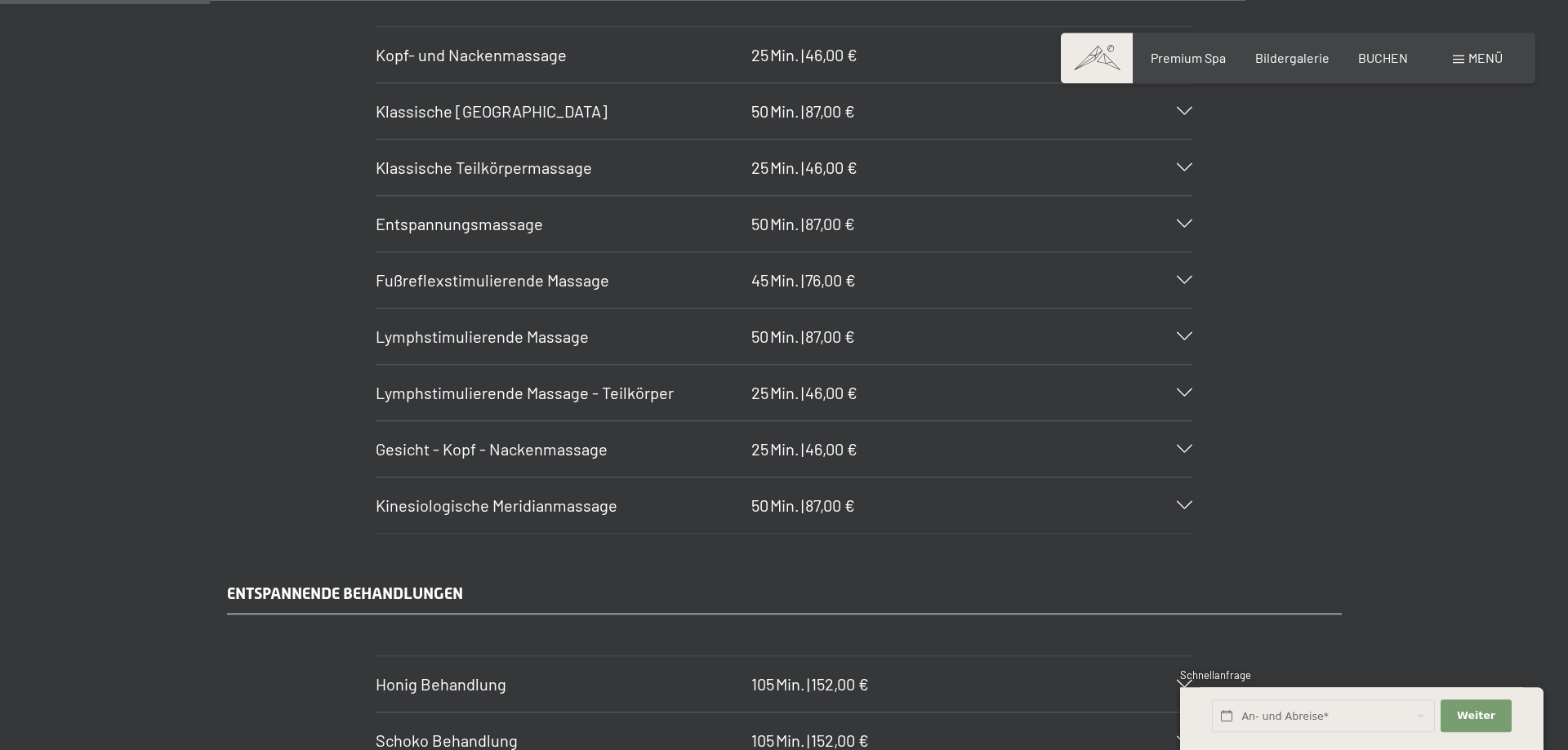
scroll to position [1748, 0]
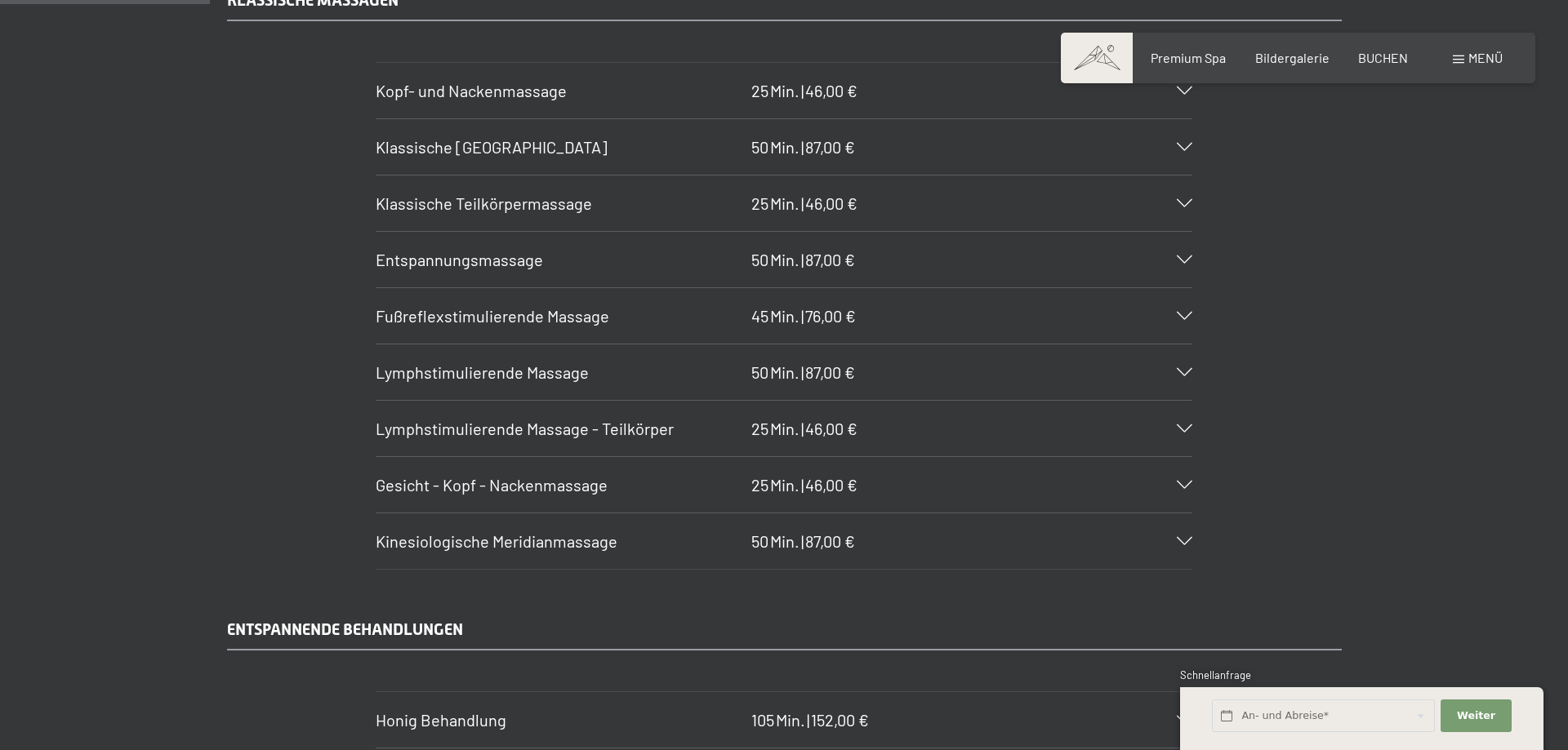
click at [1171, 309] on div "Fußreflexstimulierende Massage 45 Min. | 76,00 €" at bounding box center [783, 316] width 817 height 55
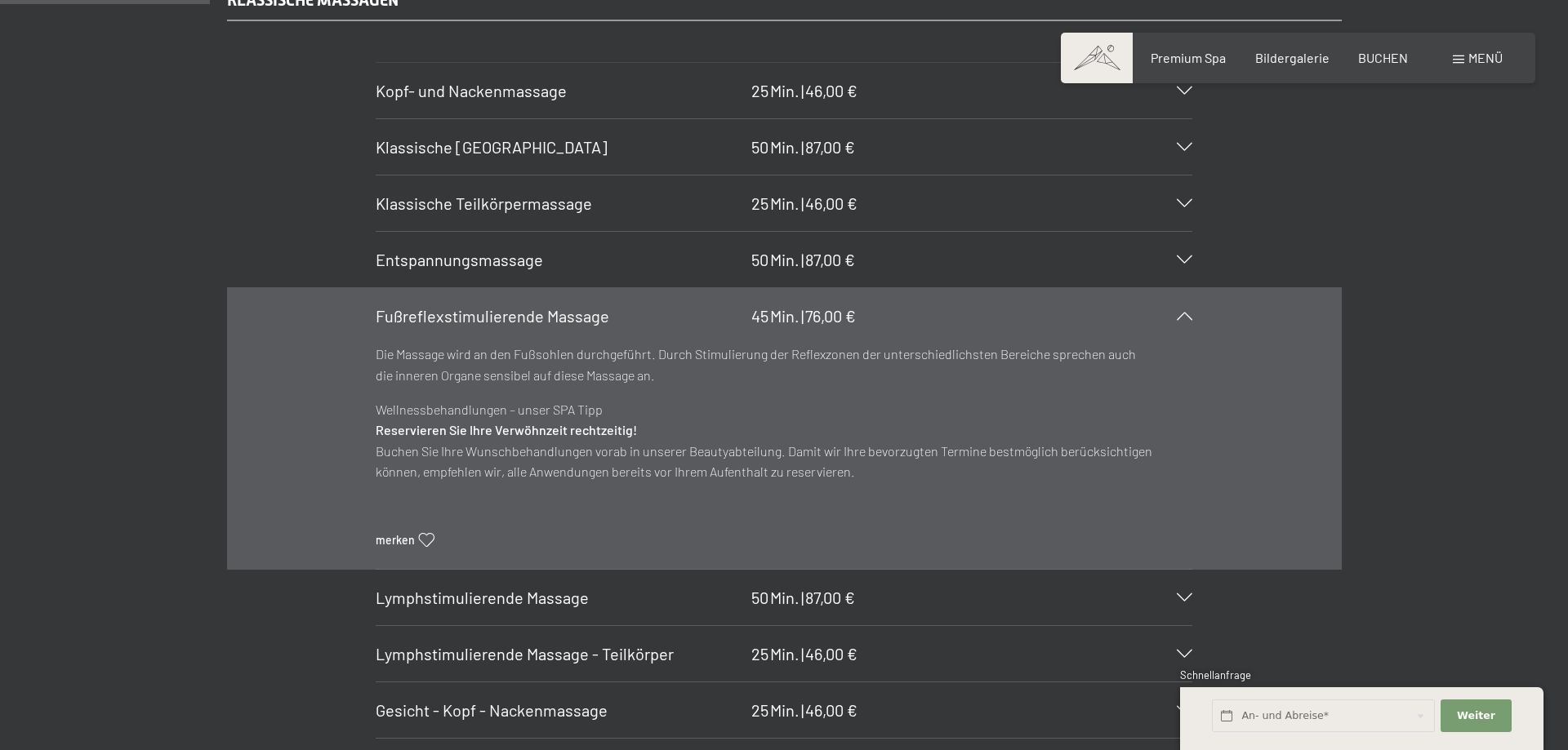
click at [1174, 306] on div "Fußreflexstimulierende Massage 45 Min. | 76,00 €" at bounding box center [783, 316] width 817 height 55
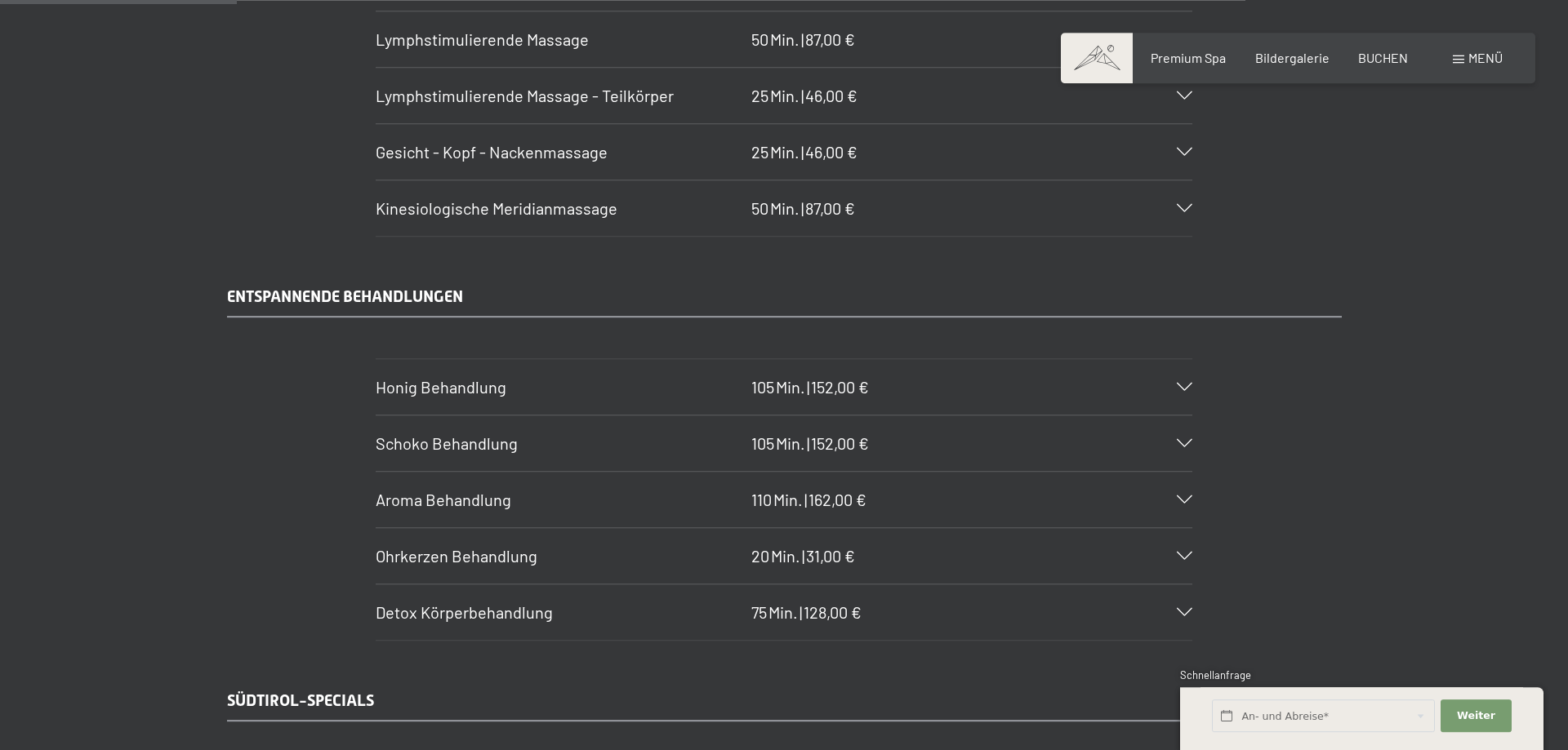
scroll to position [2164, 0]
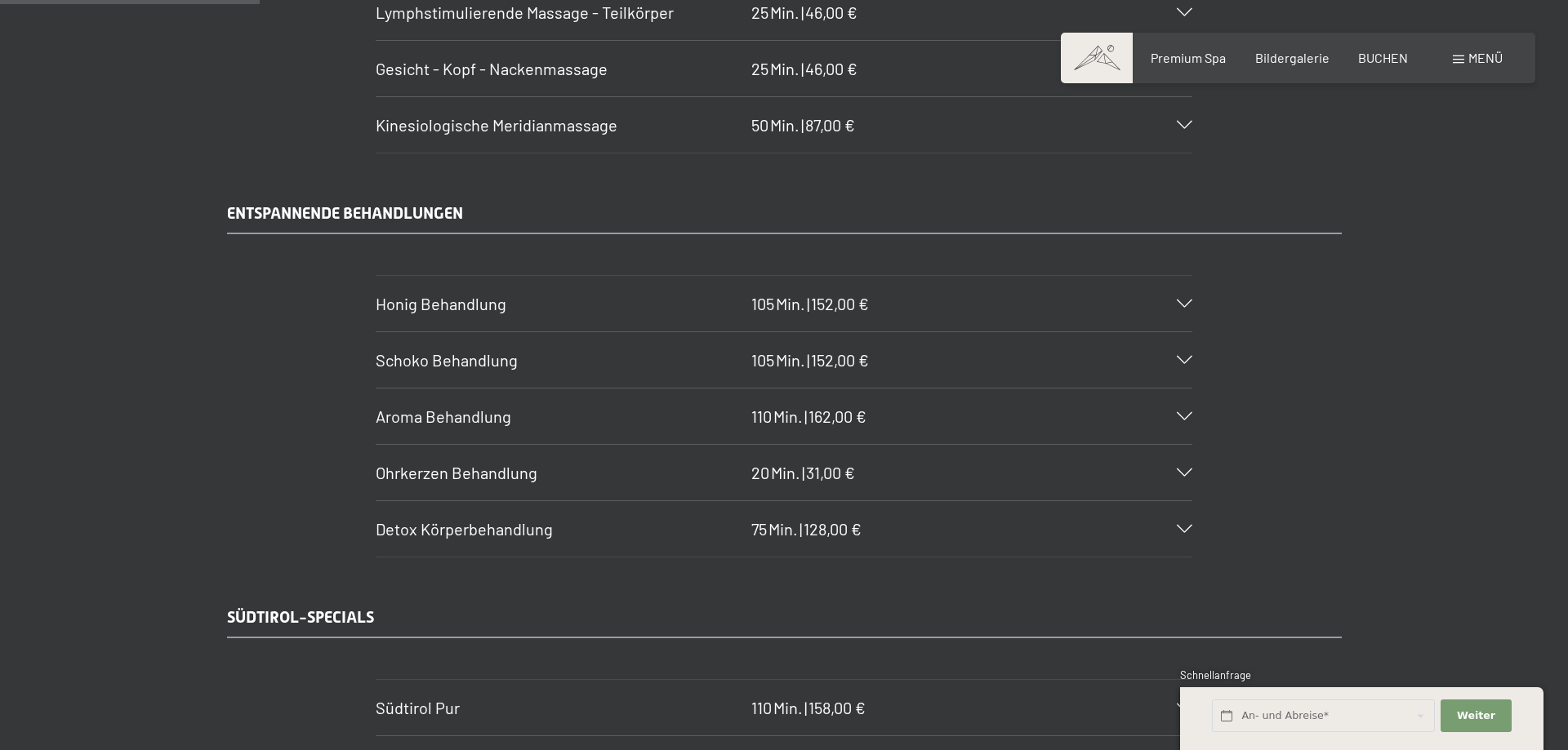
click at [1113, 297] on div "Honig Behandlung 105 Min. | 152,00 €" at bounding box center [783, 303] width 817 height 55
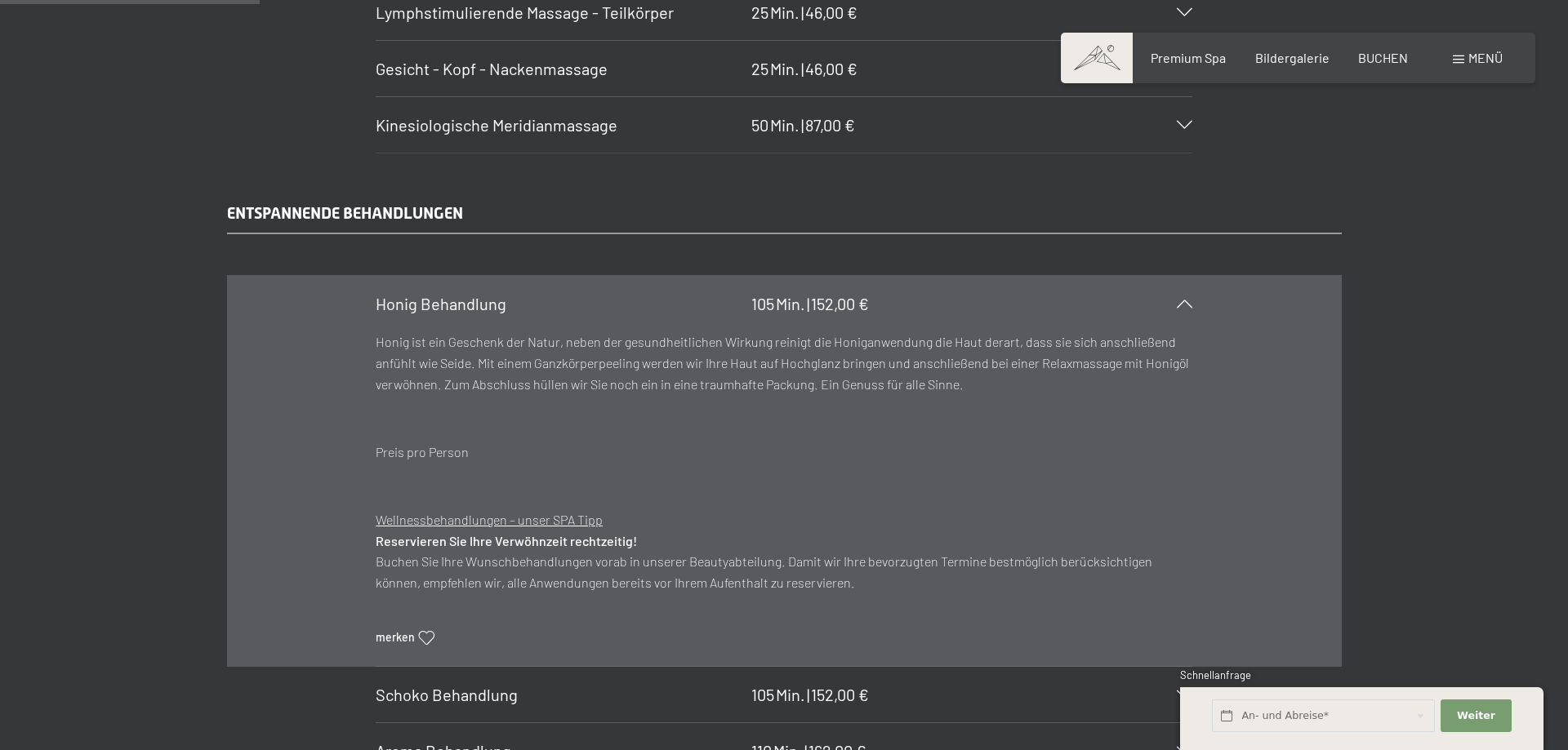
click at [1110, 296] on div "Honig Behandlung 105 Min. | 152,00 €" at bounding box center [783, 303] width 817 height 55
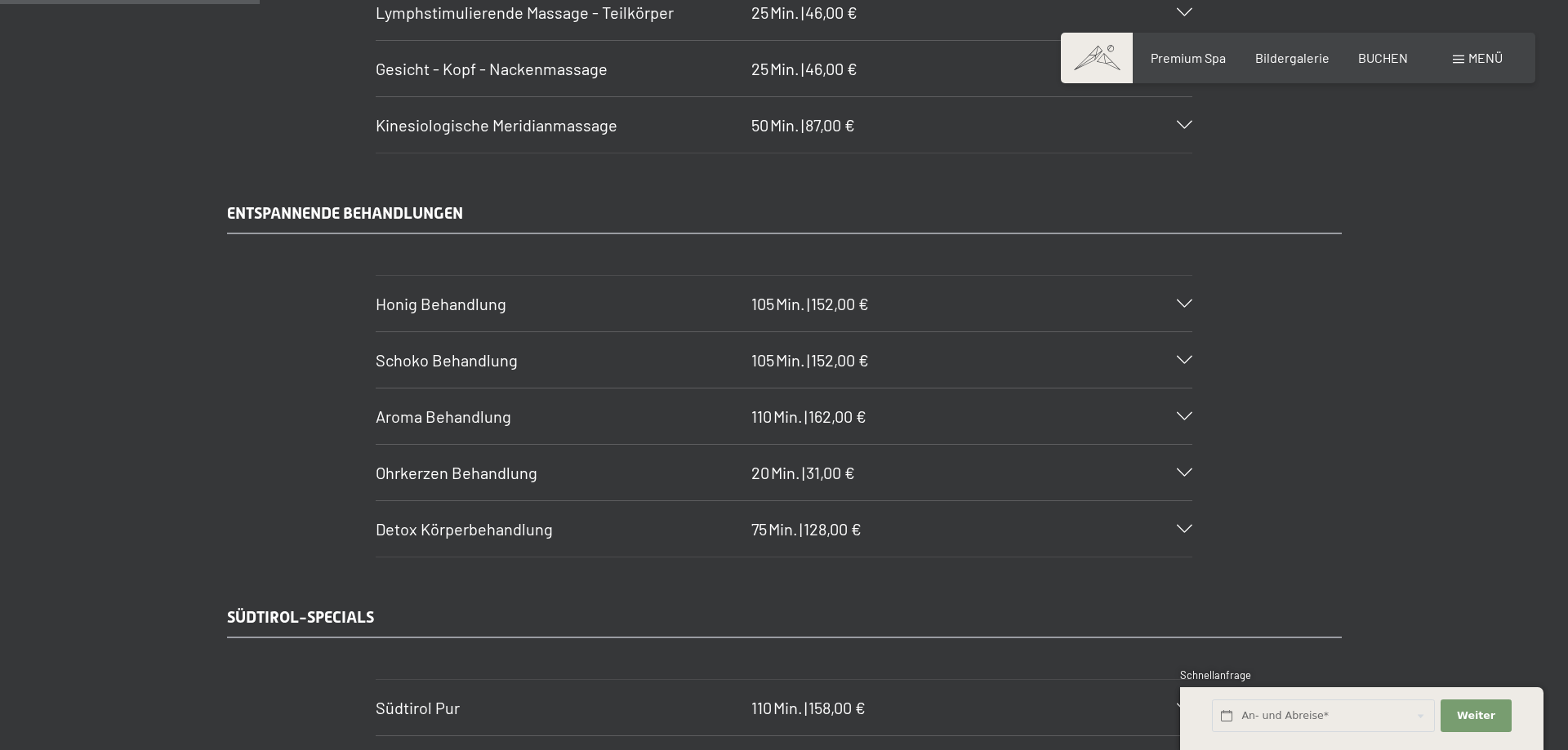
click at [1005, 437] on div "Aroma Behandlung 110 Min. | 162,00 €" at bounding box center [783, 416] width 817 height 55
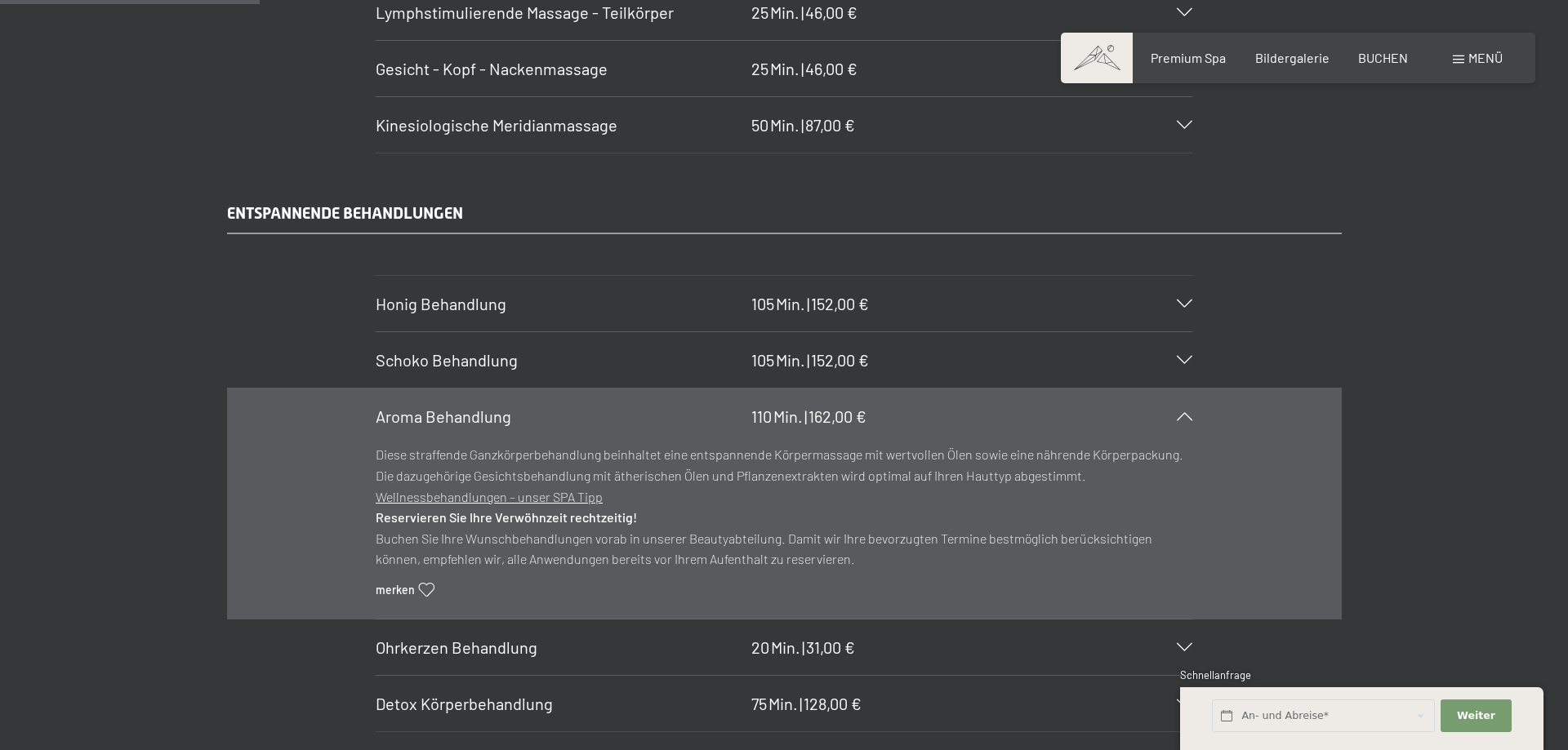
click at [1005, 431] on div "Aroma Behandlung 110 Min. | 162,00 €" at bounding box center [783, 416] width 817 height 55
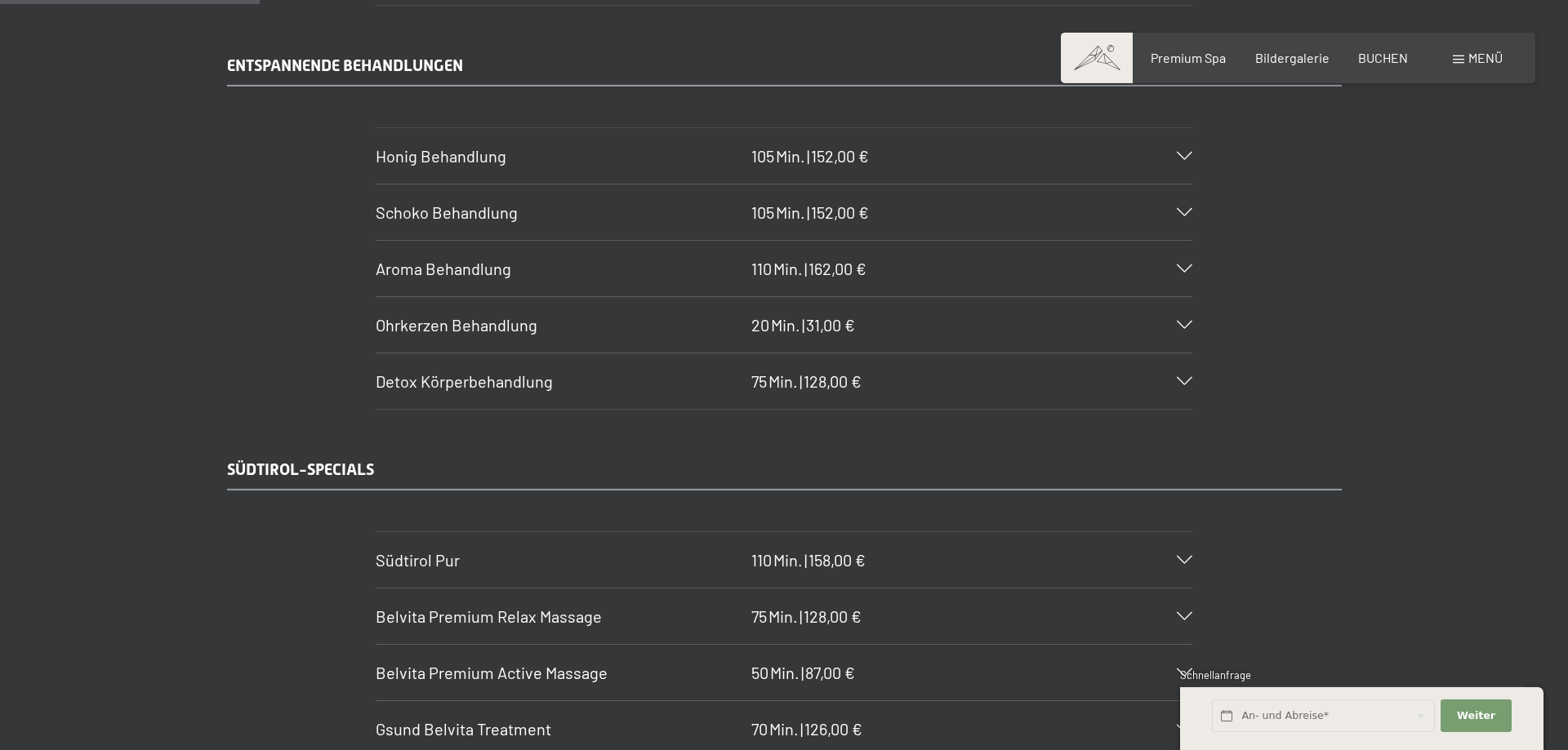
scroll to position [2415, 0]
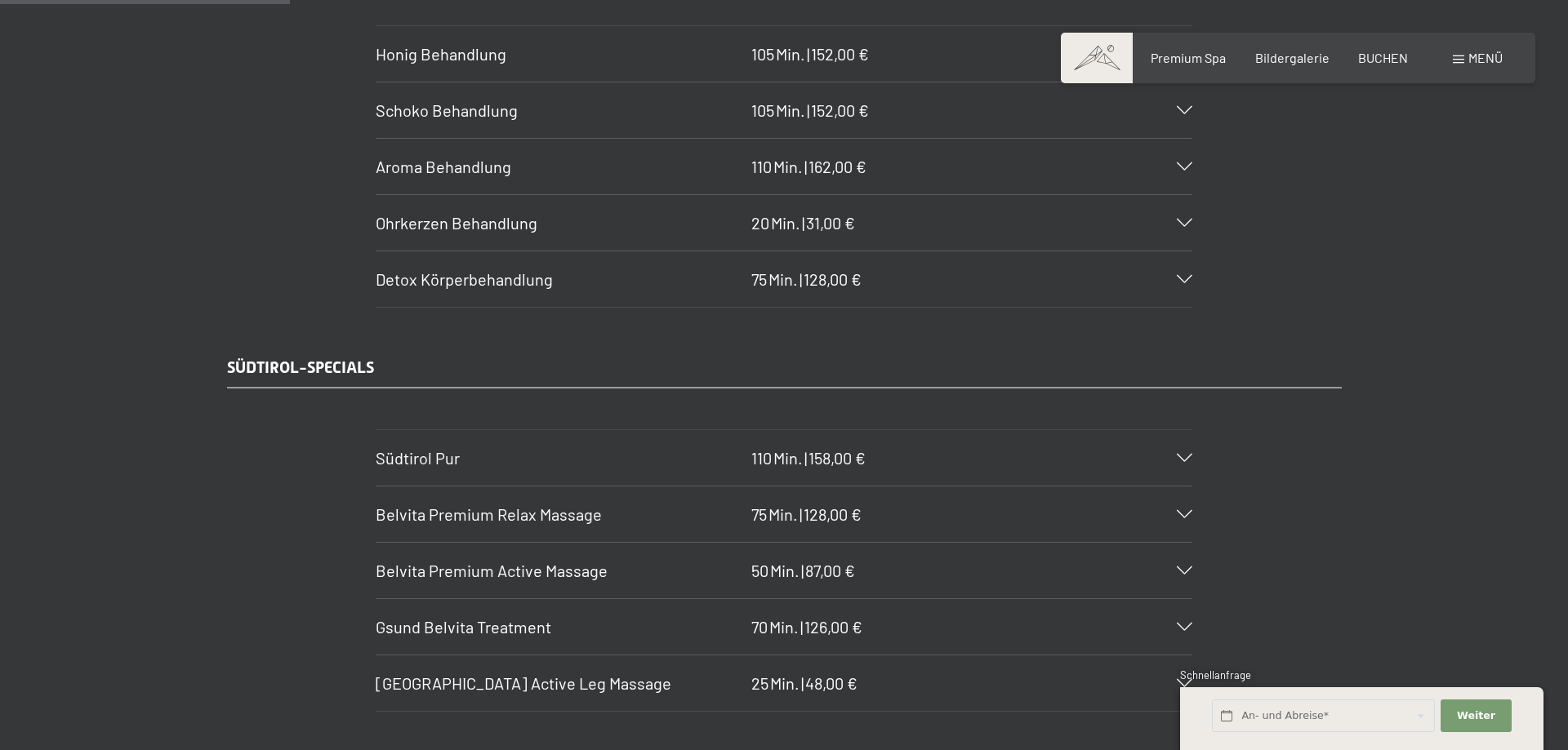
click at [952, 475] on div "Südtirol Pur 110 Min. | 158,00 €" at bounding box center [783, 458] width 817 height 55
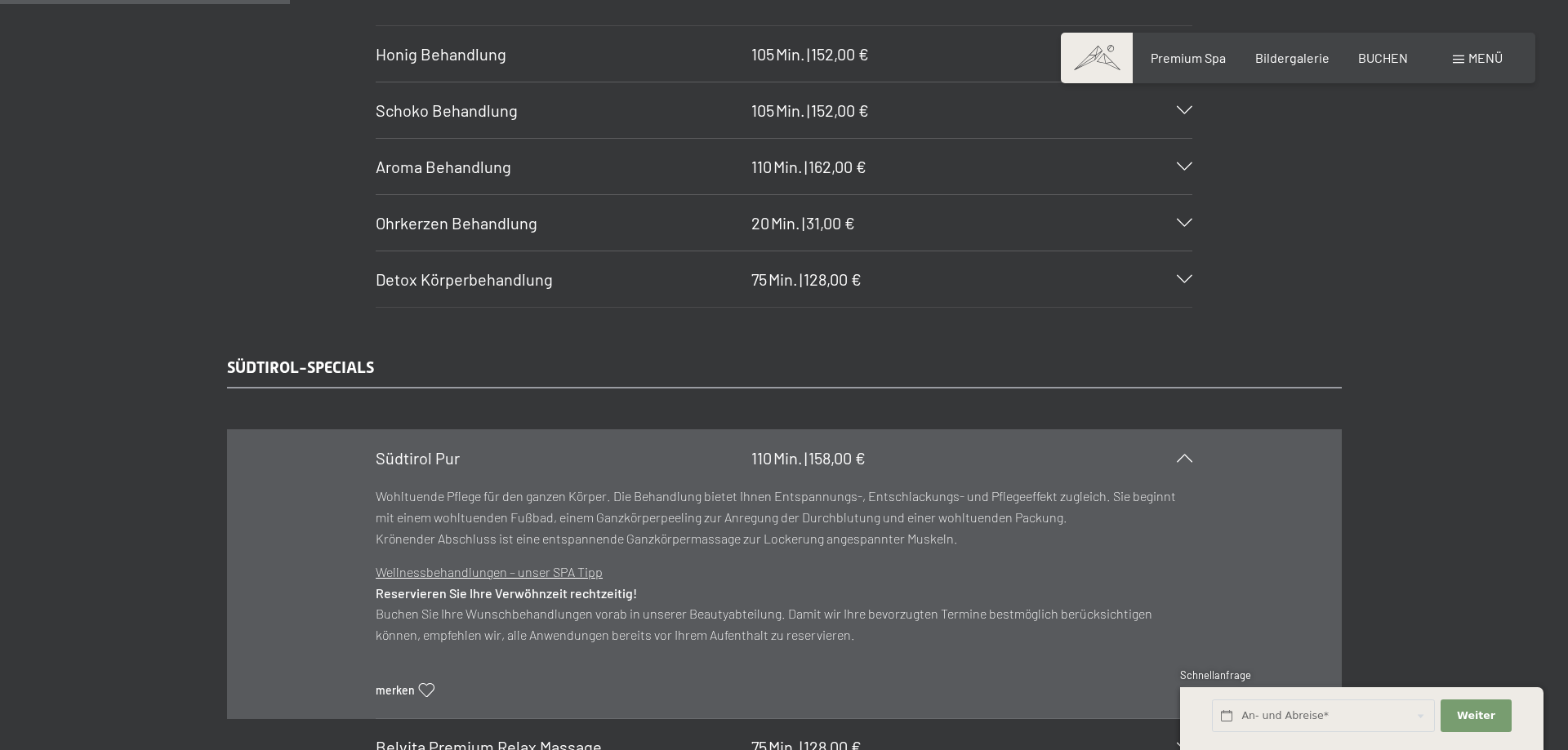
click at [955, 463] on div "Südtirol Pur 110 Min. | 158,00 €" at bounding box center [783, 458] width 817 height 55
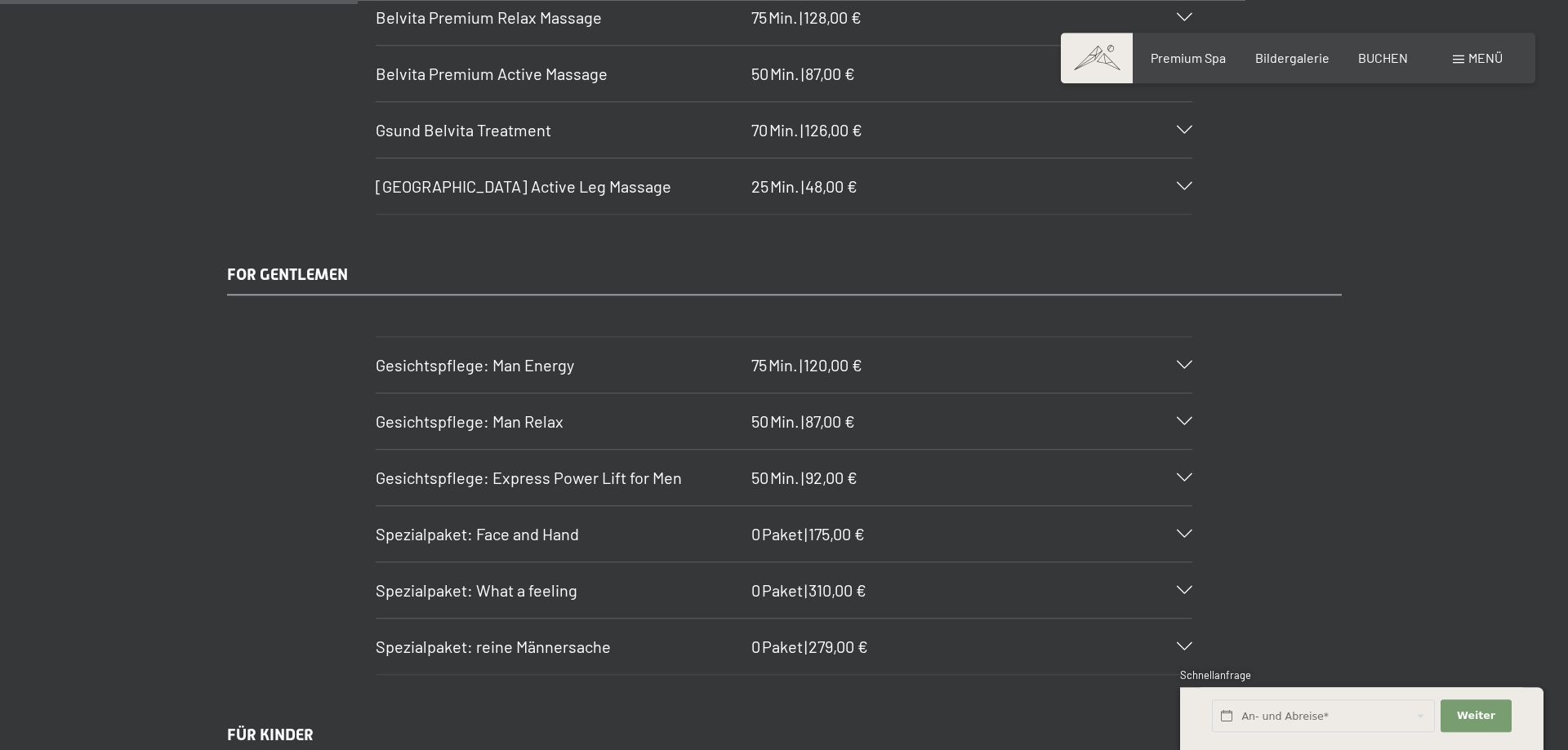
scroll to position [2997, 0]
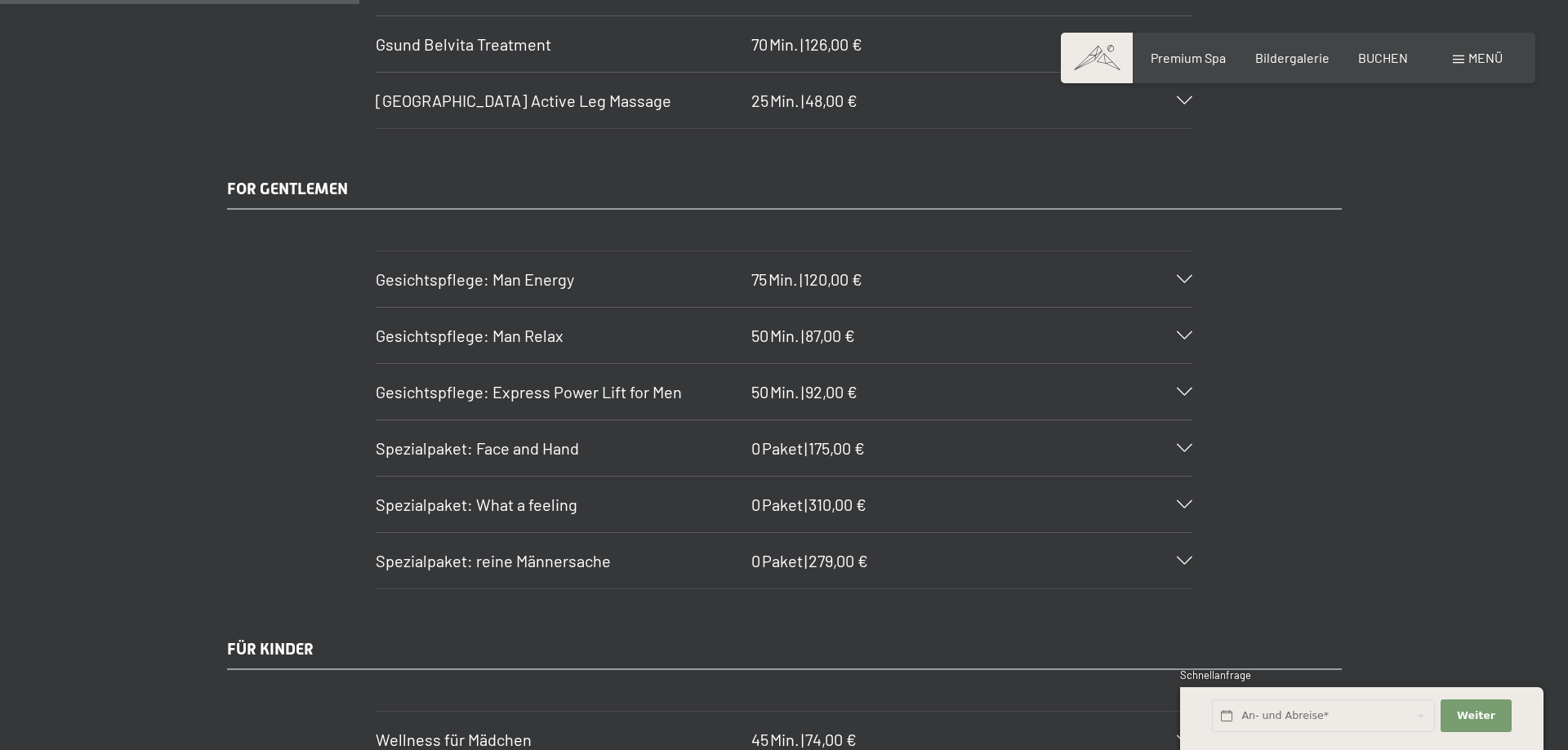
drag, startPoint x: 954, startPoint y: 558, endPoint x: 954, endPoint y: 546, distance: 12.0
click at [954, 546] on div "Spezialpaket: reine Männersache 0 Paket | 279,00 €" at bounding box center [783, 561] width 817 height 55
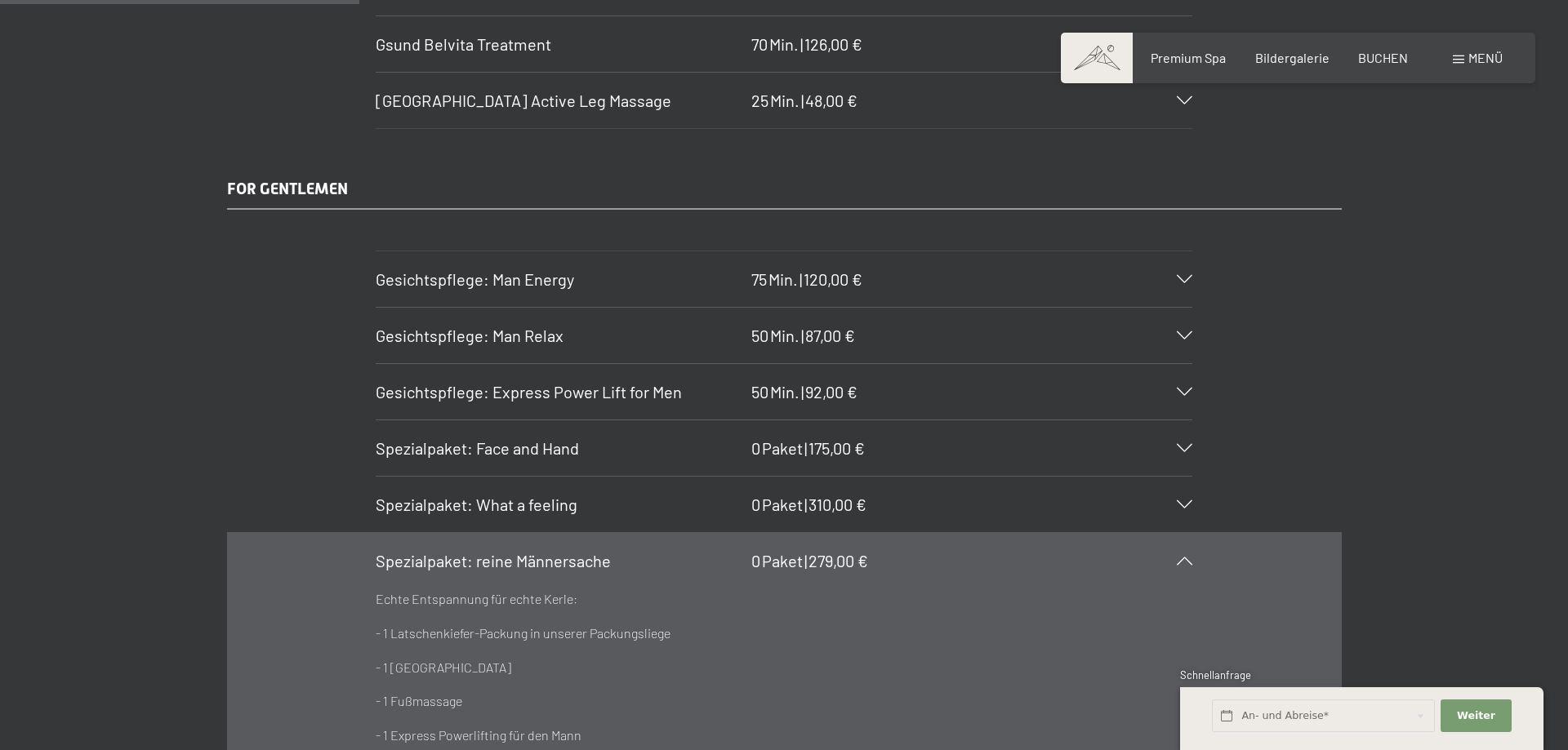
click at [952, 510] on div "Spezialpaket: What a feeling 0 Paket | 310,00 €" at bounding box center [783, 504] width 817 height 55
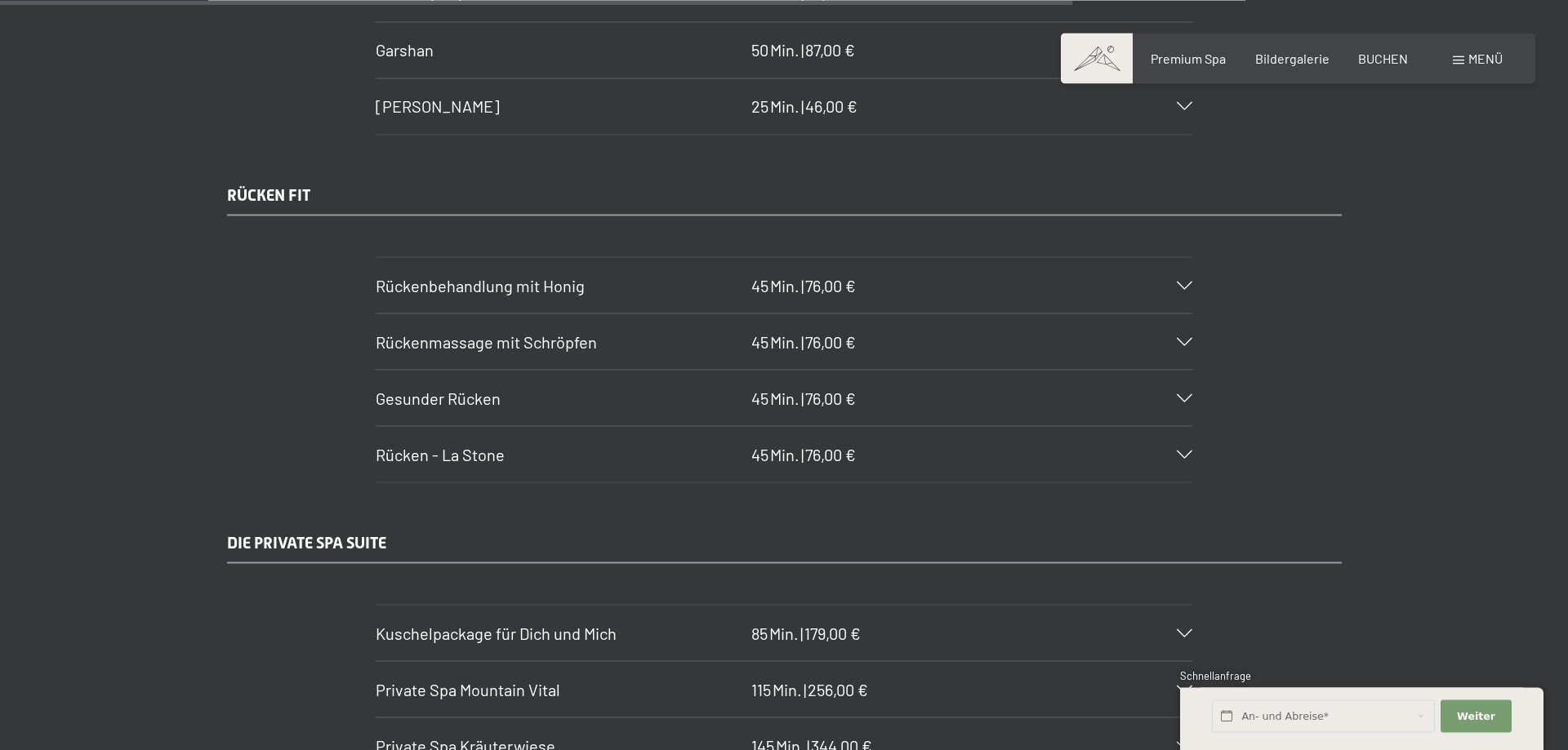
scroll to position [9157, 0]
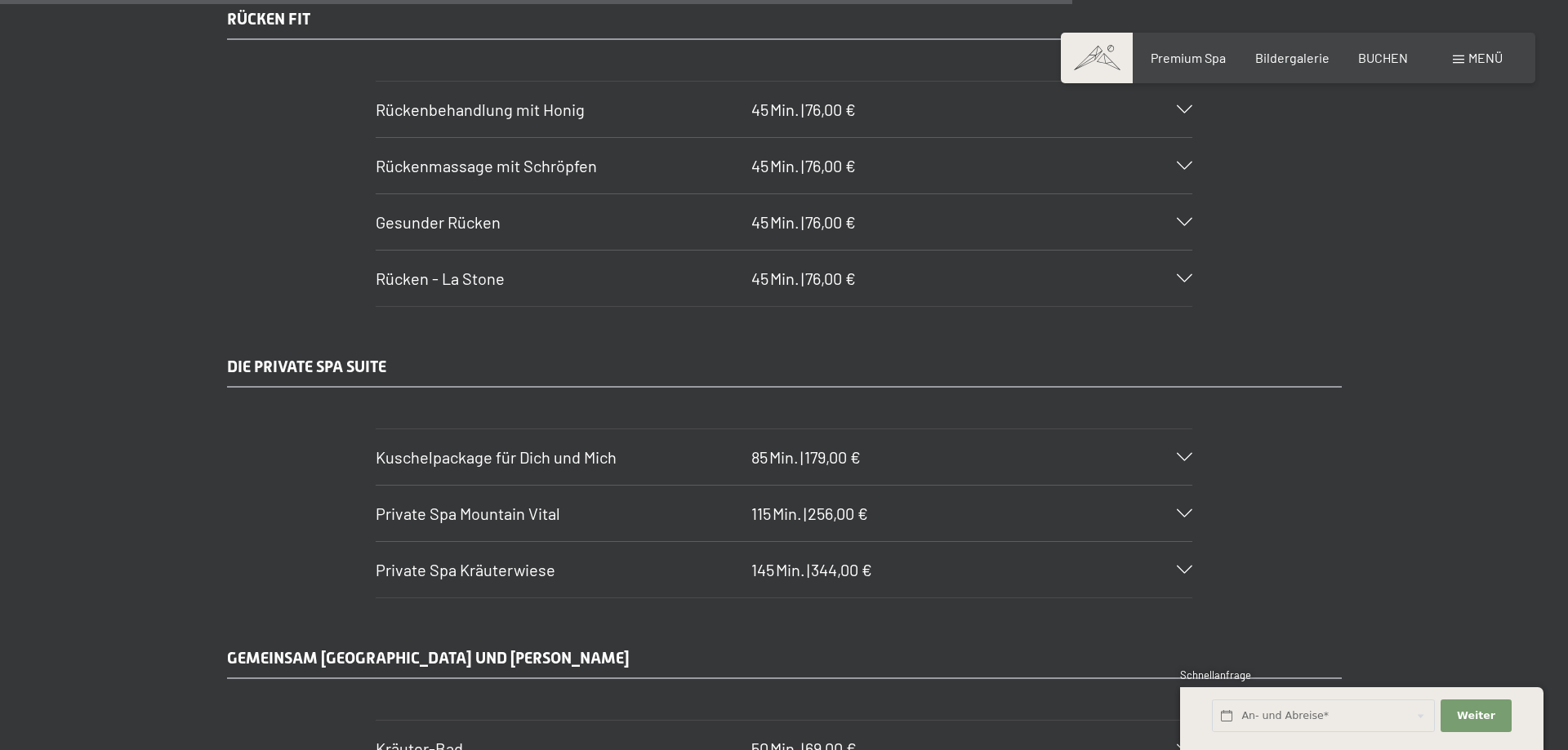
click at [954, 591] on div "Private Spa Kräuterwiese 145 Min. | 344,00 €" at bounding box center [783, 569] width 817 height 55
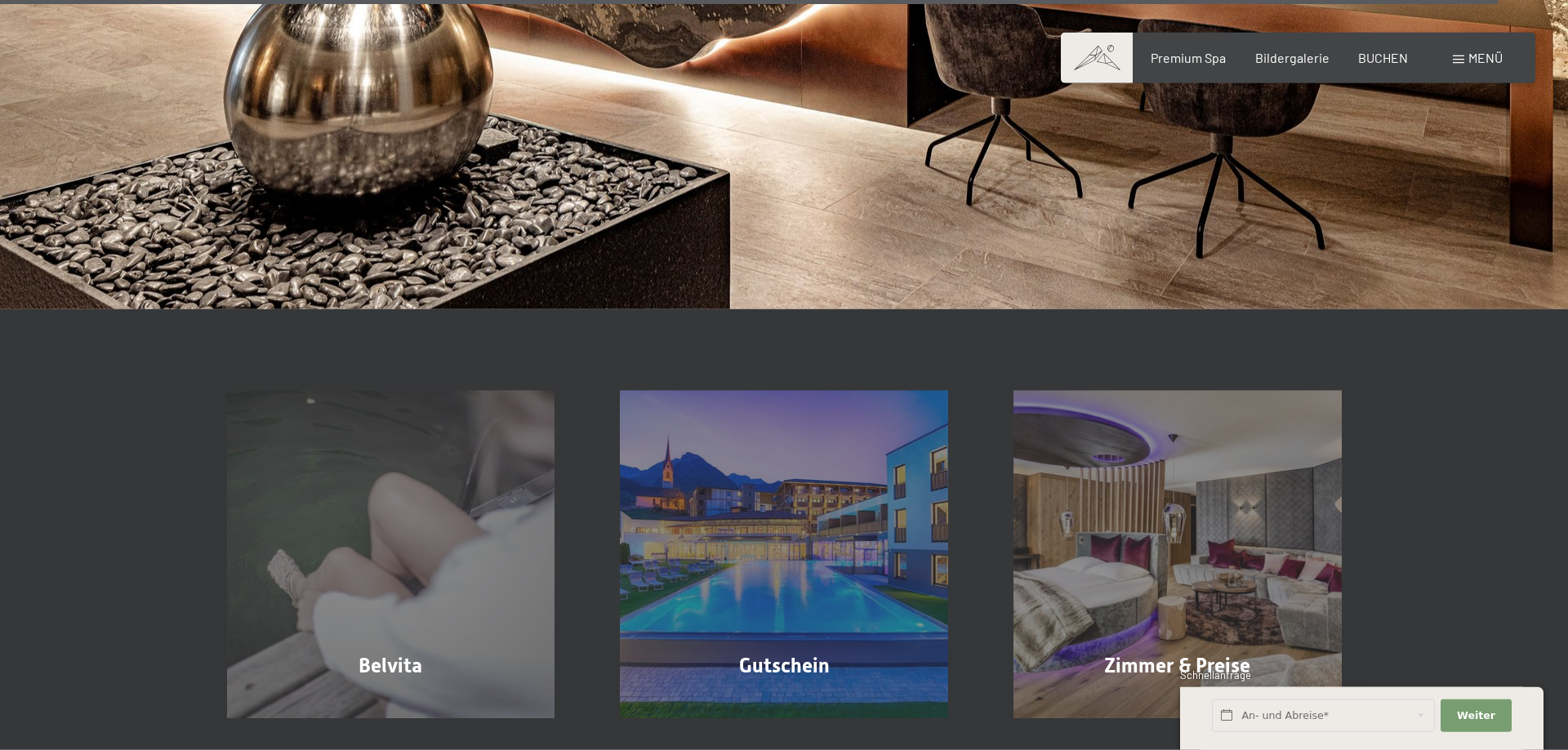
scroll to position [12917, 0]
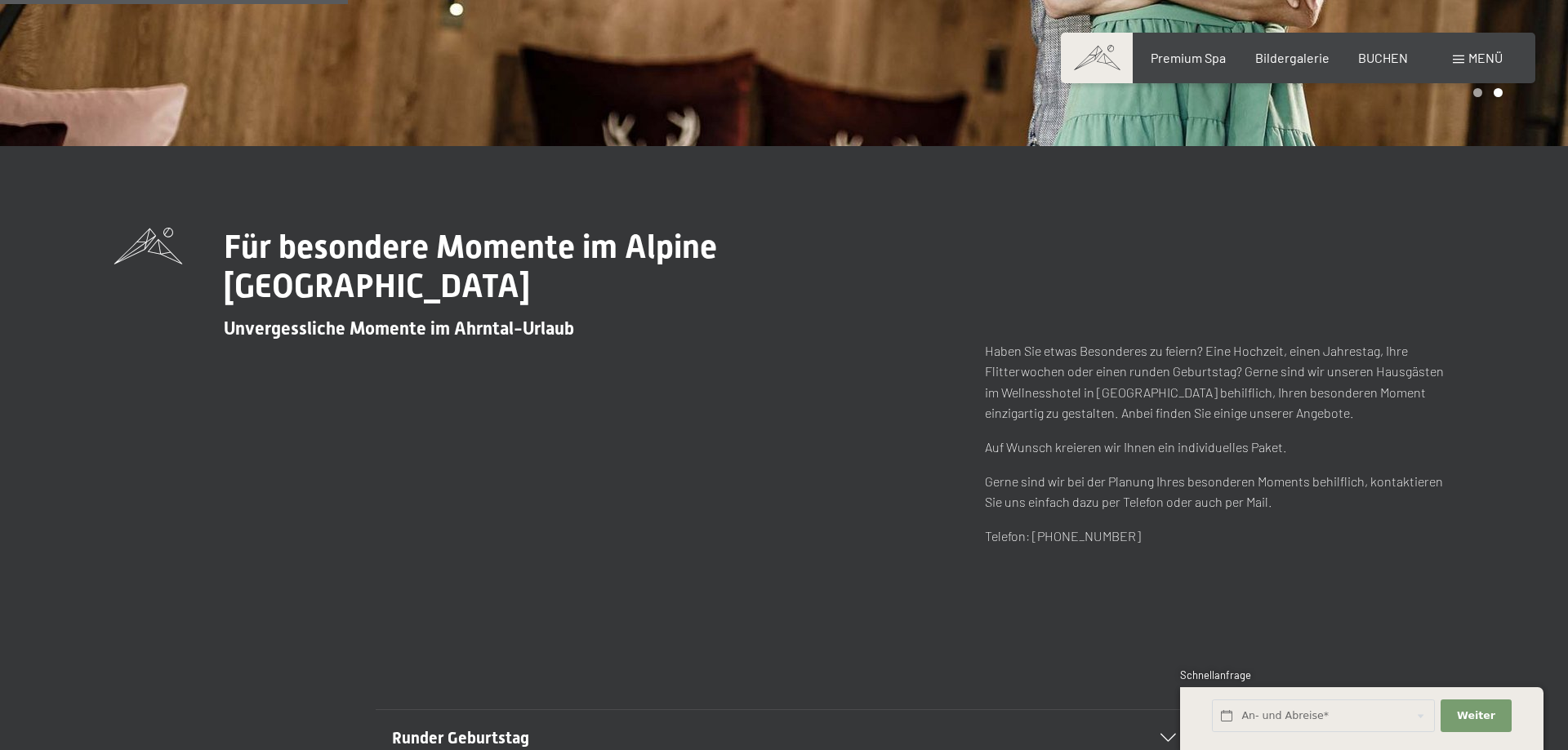
scroll to position [832, 0]
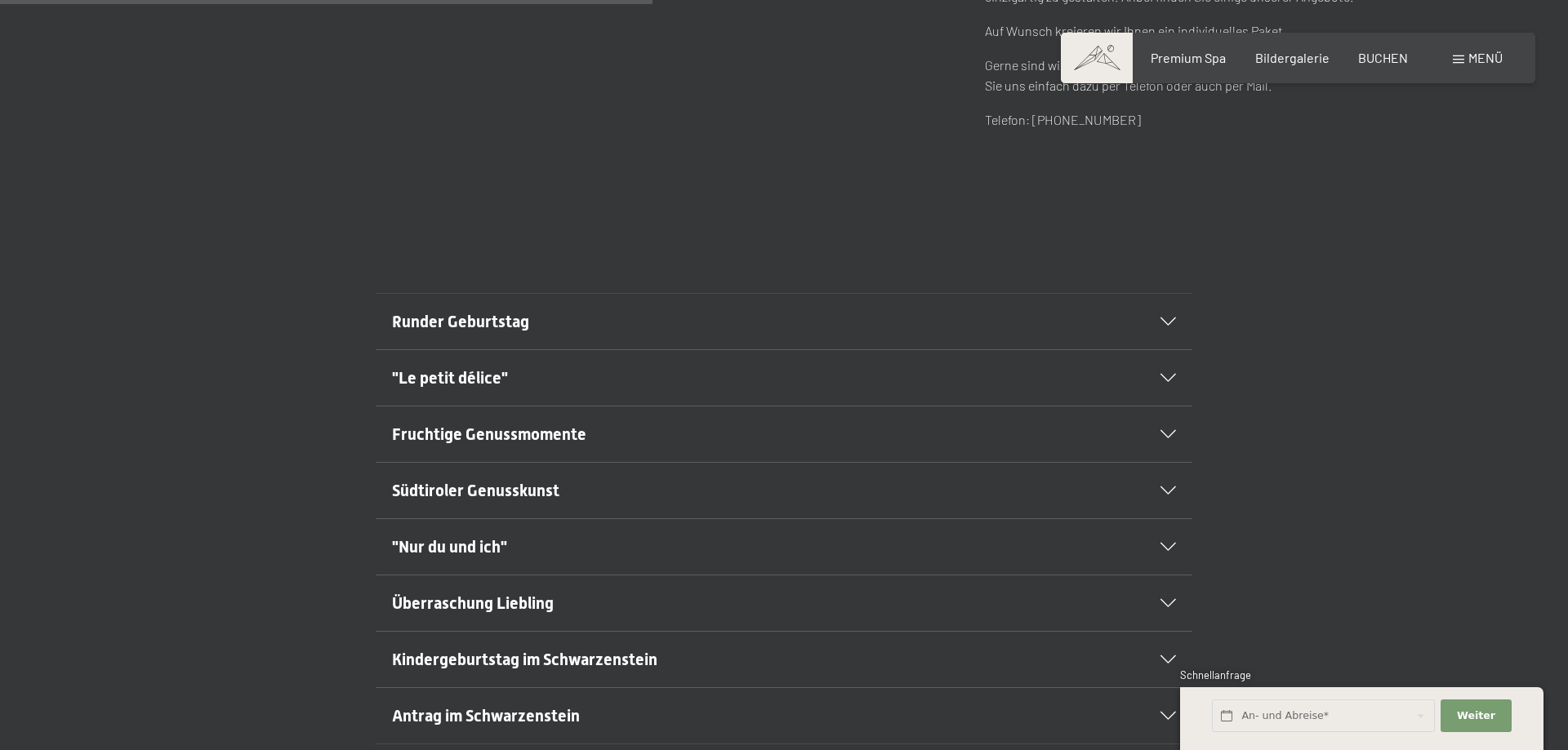
click at [736, 317] on h2 "Runder Geburtstag" at bounding box center [745, 321] width 706 height 23
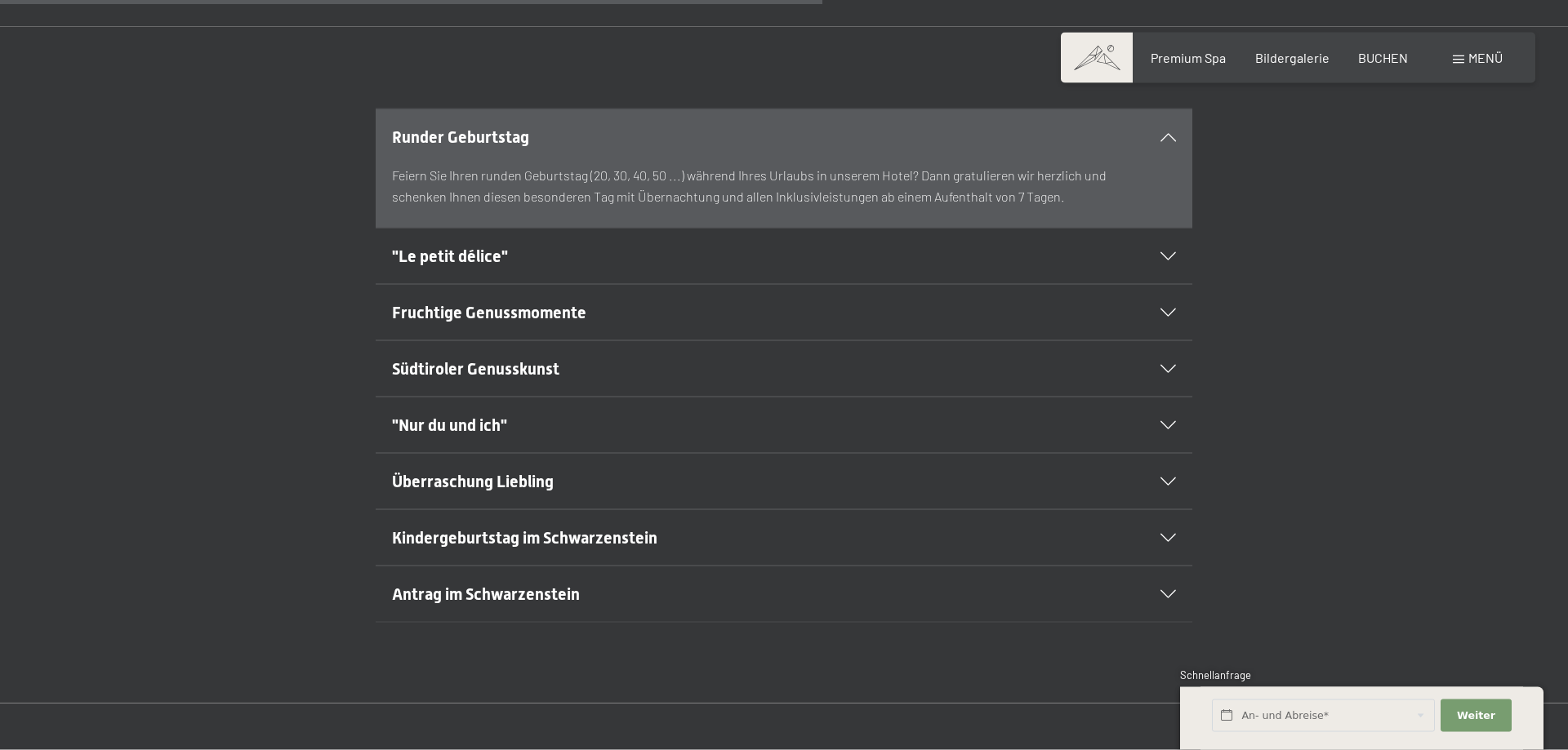
scroll to position [1082, 0]
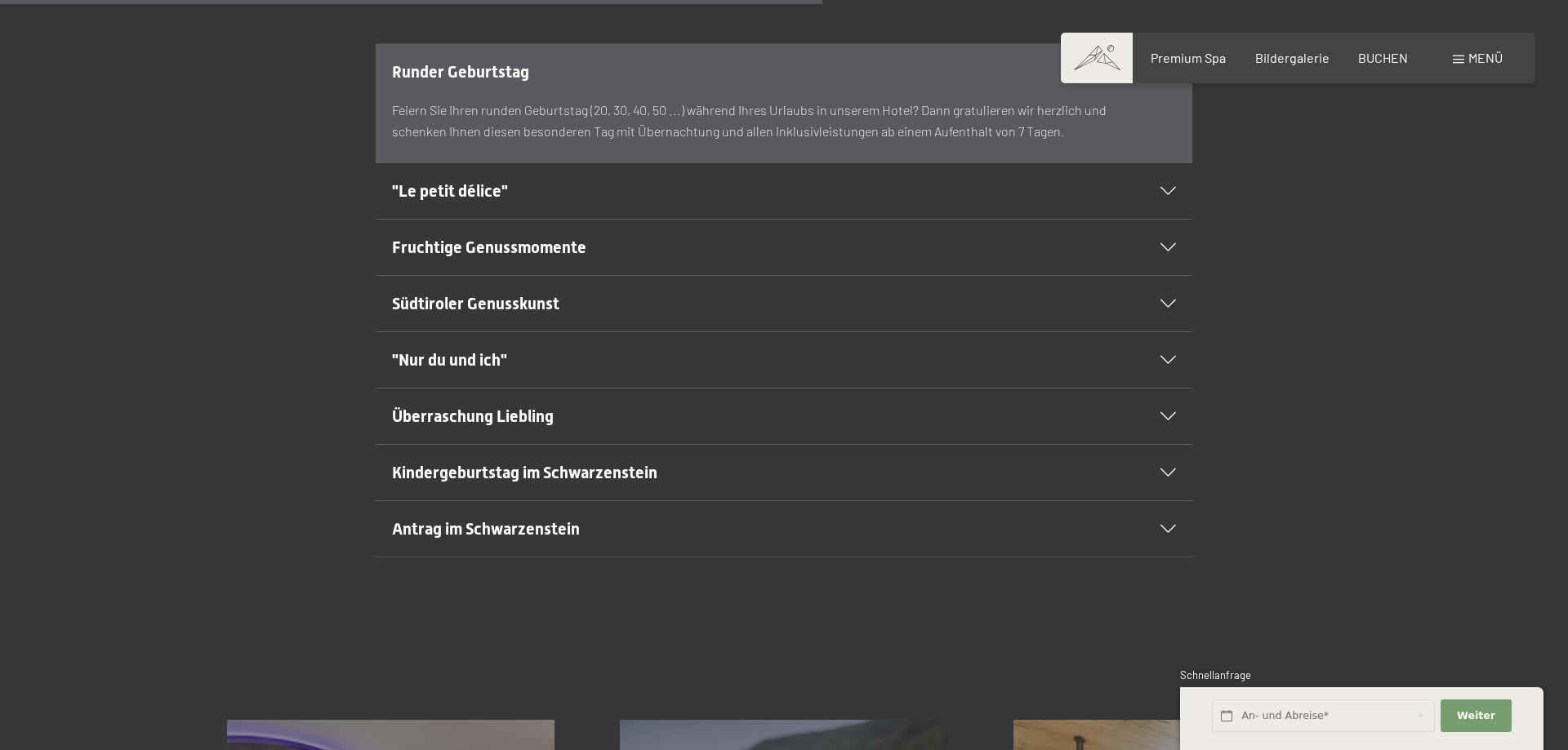
click at [682, 366] on h2 ""Nur du und ich"" at bounding box center [745, 360] width 706 height 23
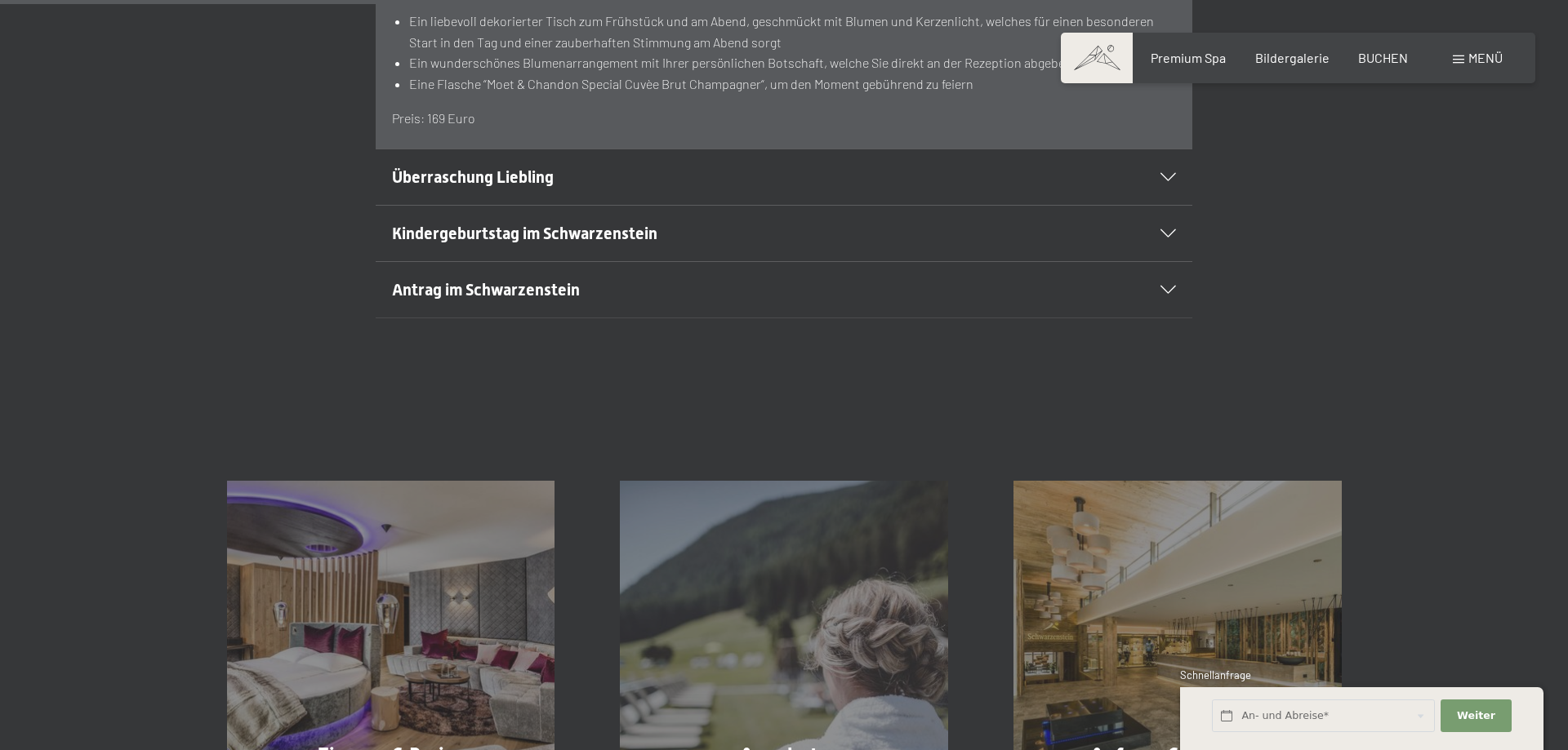
click at [692, 284] on h2 "Antrag im Schwarzenstein" at bounding box center [745, 290] width 706 height 23
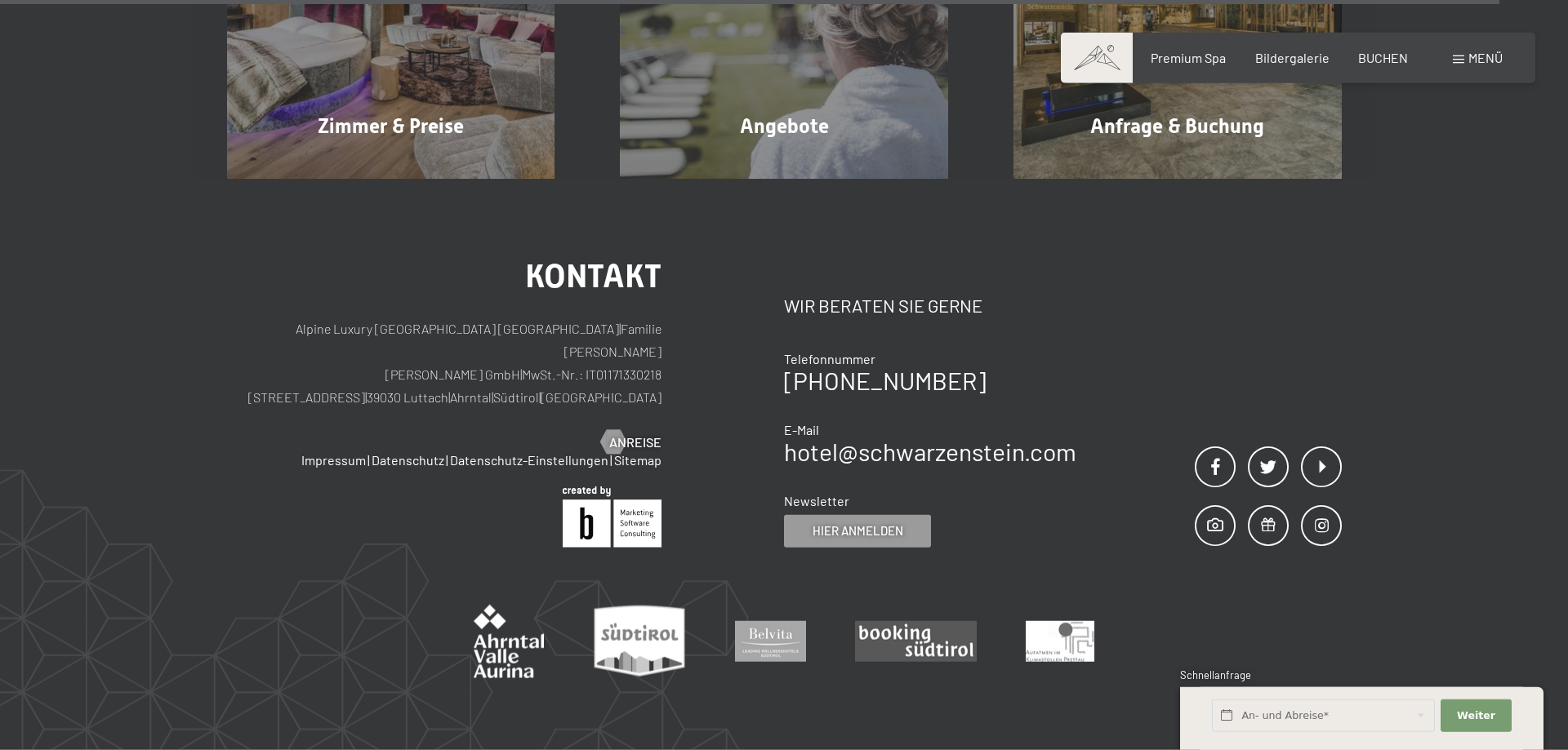
scroll to position [2254, 0]
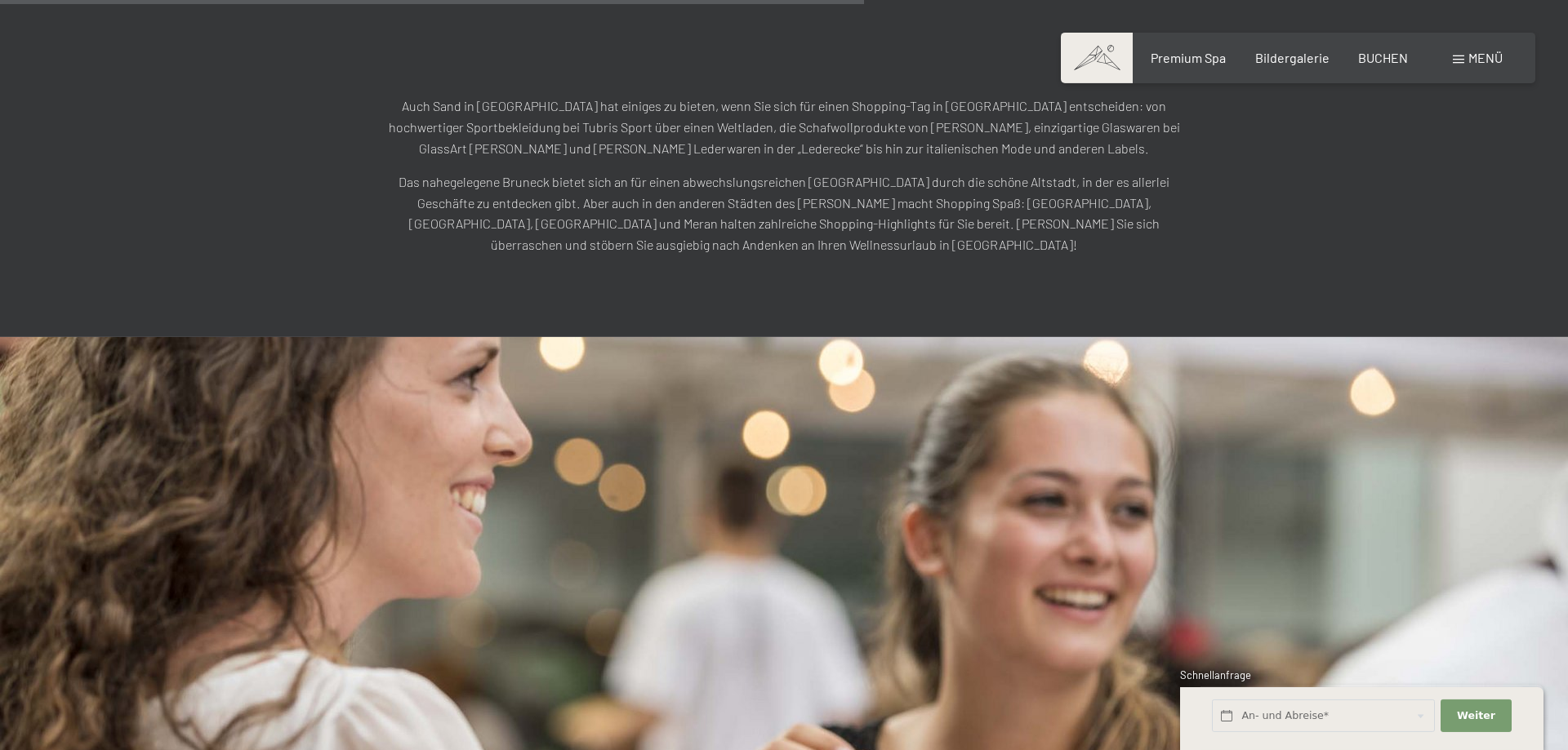
scroll to position [1997, 0]
